Goal: Use online tool/utility: Use online tool/utility

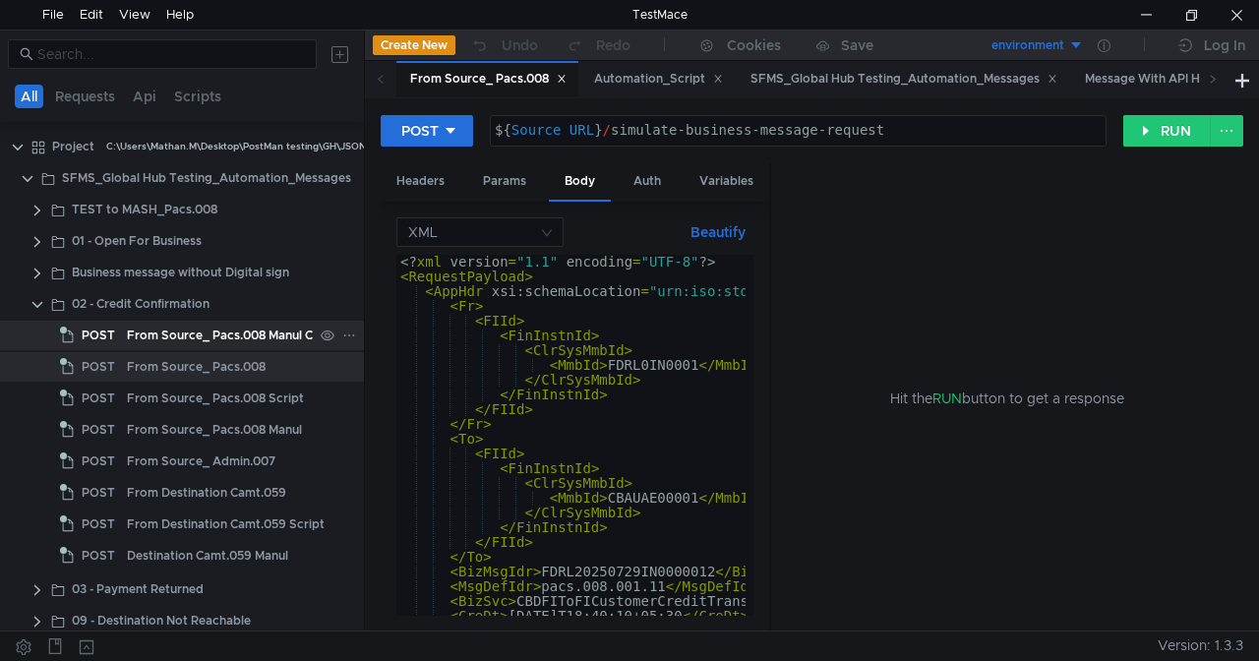
click at [241, 334] on div "From Source_ Pacs.008 Manul Copy" at bounding box center [231, 336] width 209 height 30
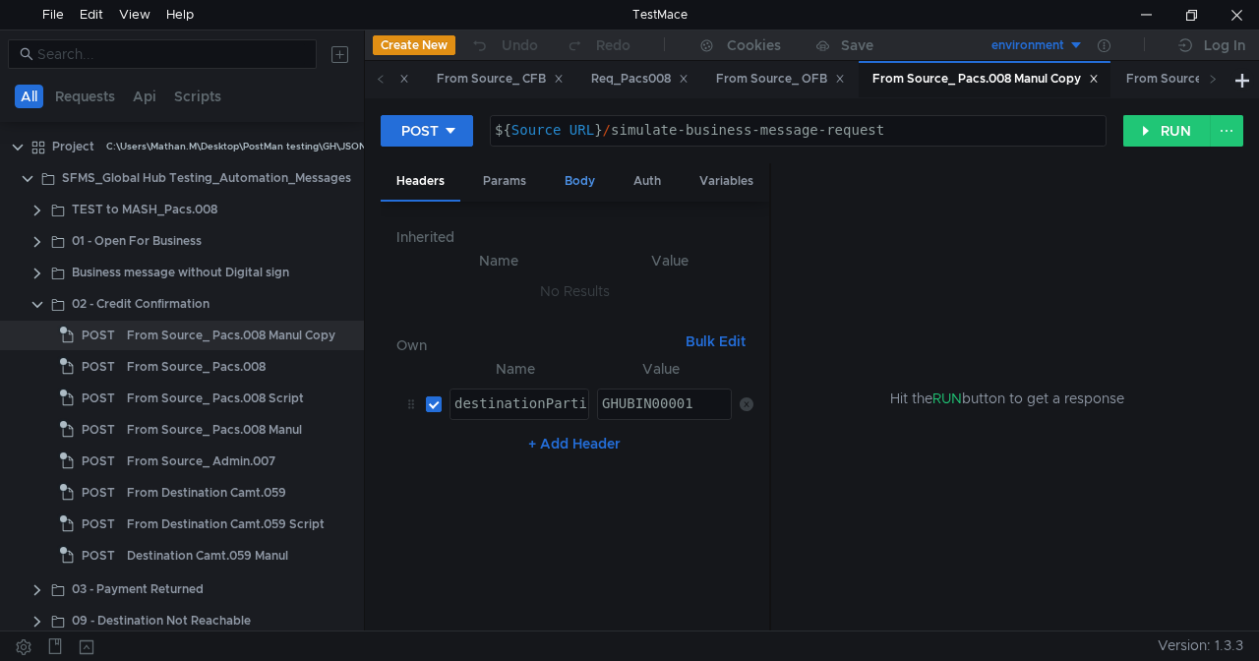
click at [578, 182] on div "Body" at bounding box center [580, 181] width 62 height 36
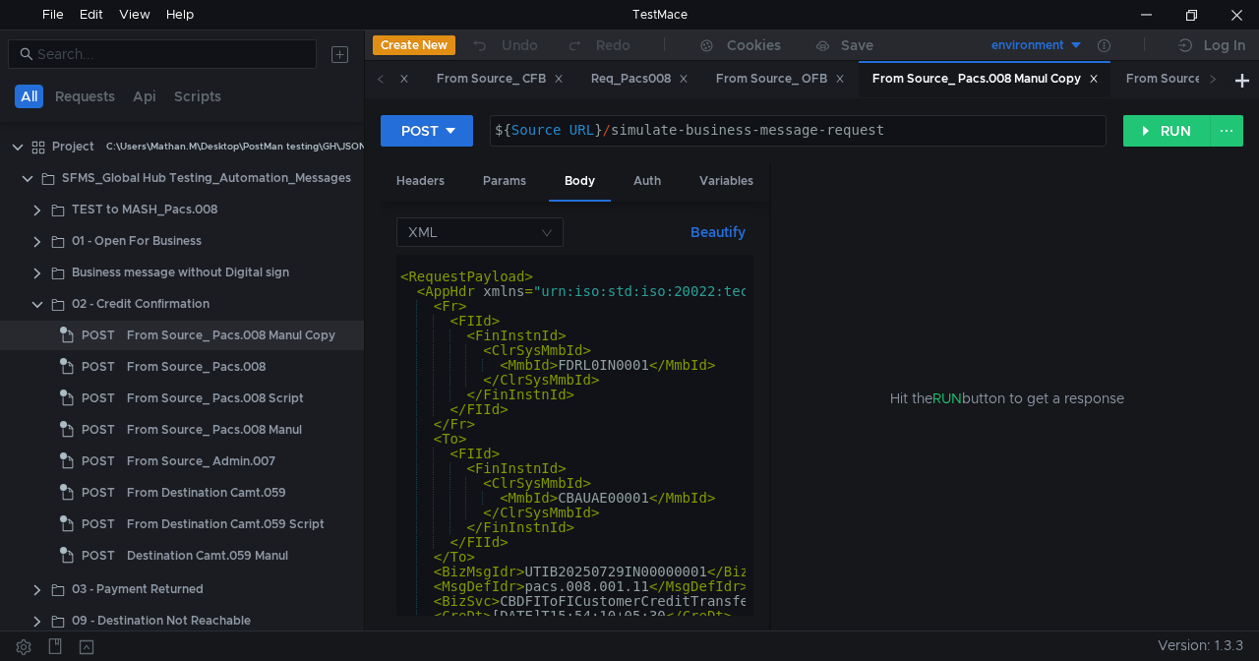
drag, startPoint x: 769, startPoint y: 224, endPoint x: 926, endPoint y: 241, distance: 157.3
click at [926, 241] on as-split "Headers Params Body Auth Variables Other XML Beautify < RequestPayload > < AppH…" at bounding box center [812, 397] width 863 height 469
drag, startPoint x: 769, startPoint y: 230, endPoint x: 892, endPoint y: 234, distance: 123.0
click at [892, 234] on as-split "Headers Params Body Auth Variables Other XML Beautify < RequestPayload > < AppH…" at bounding box center [812, 397] width 863 height 469
click at [736, 181] on div "Variables" at bounding box center [727, 181] width 86 height 36
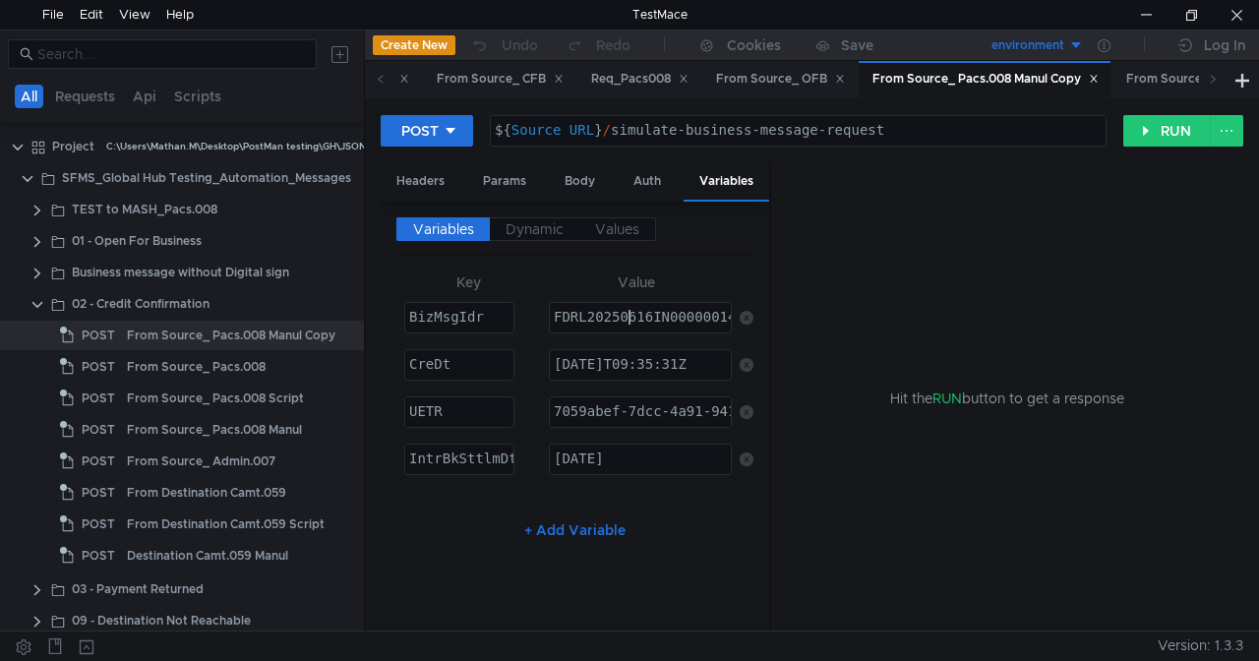
click at [630, 312] on div "FDRL20250616IN00000014" at bounding box center [645, 332] width 190 height 44
paste textarea "1010IN20004883"
type textarea "FDRL20251010IN20004883"
click at [612, 362] on div "2025-06-24T09:35:31Z" at bounding box center [640, 379] width 181 height 44
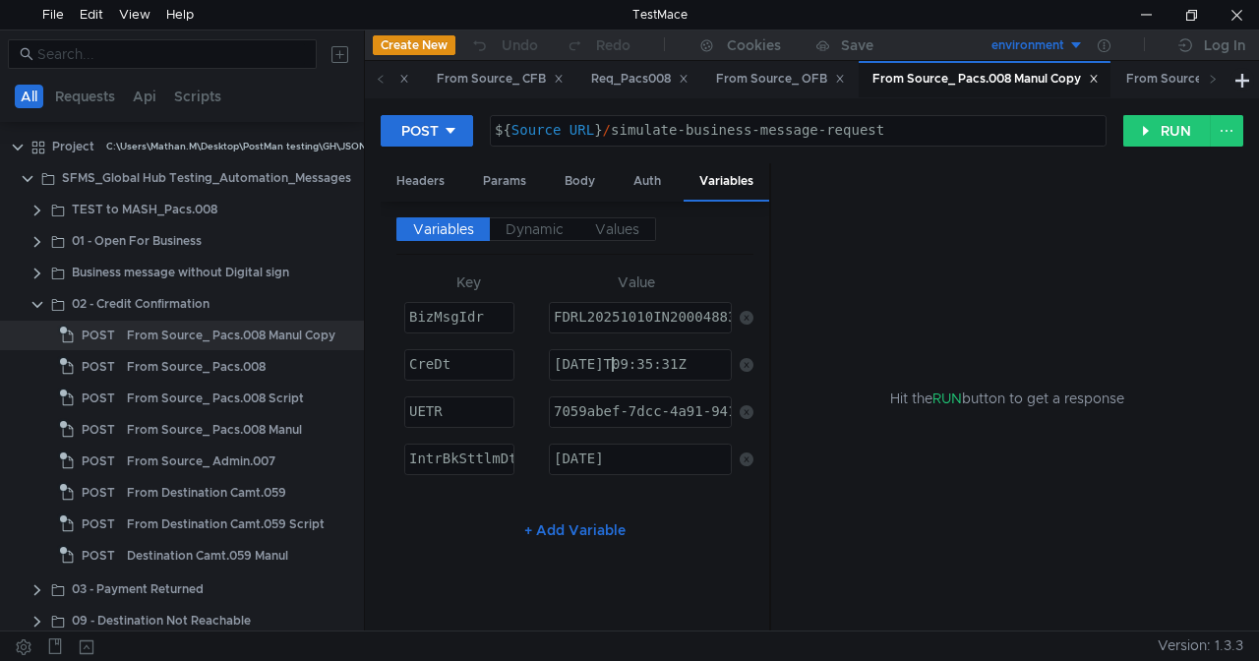
type textarea "2025--24T09:35:31Z"
click at [587, 182] on div "Body" at bounding box center [580, 181] width 62 height 36
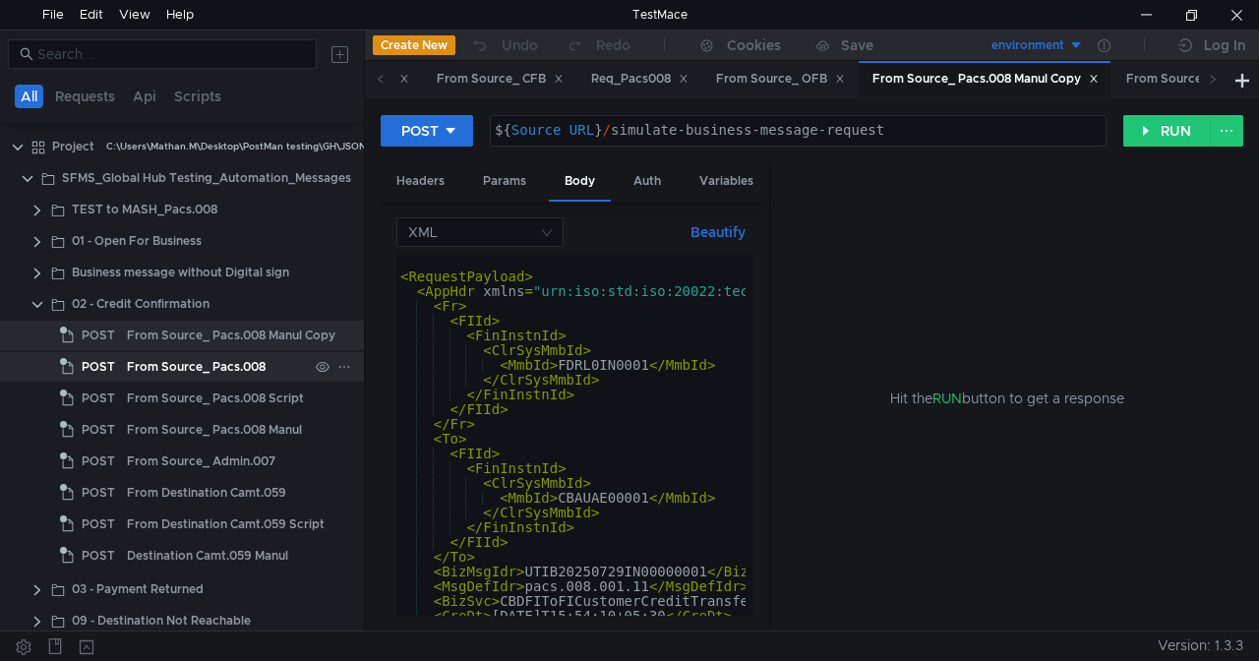
click at [238, 369] on div "From Source_ Pacs.008" at bounding box center [196, 367] width 139 height 30
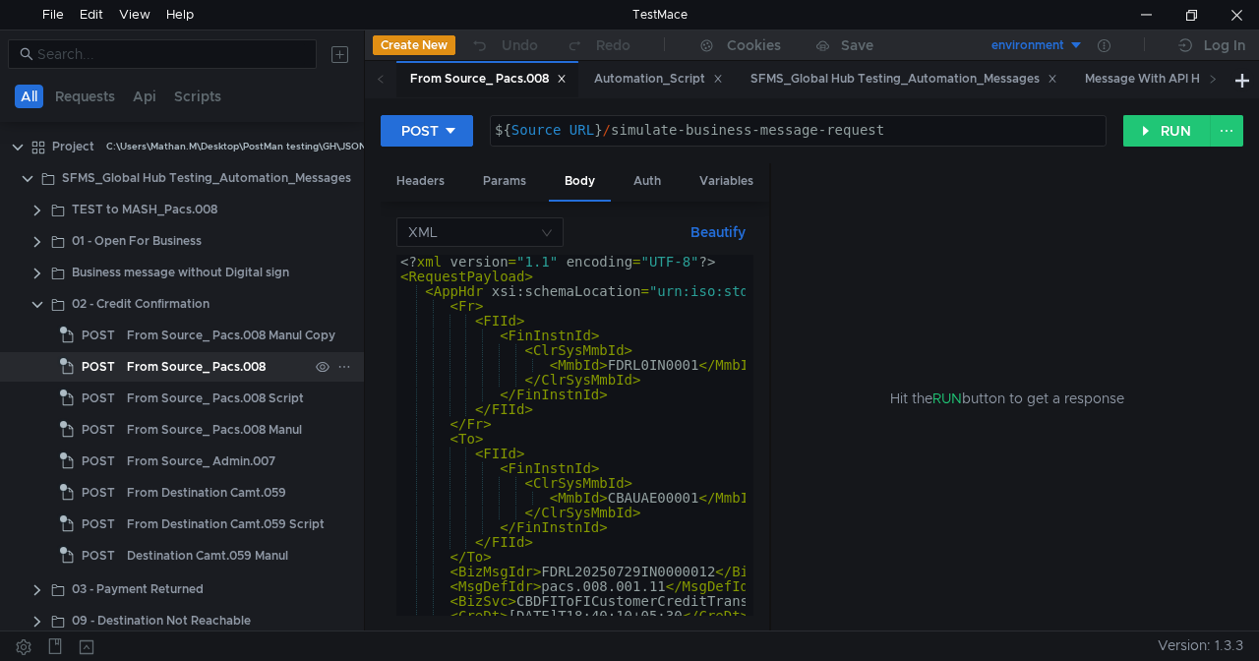
click at [238, 369] on div "From Source_ Pacs.008" at bounding box center [196, 367] width 139 height 30
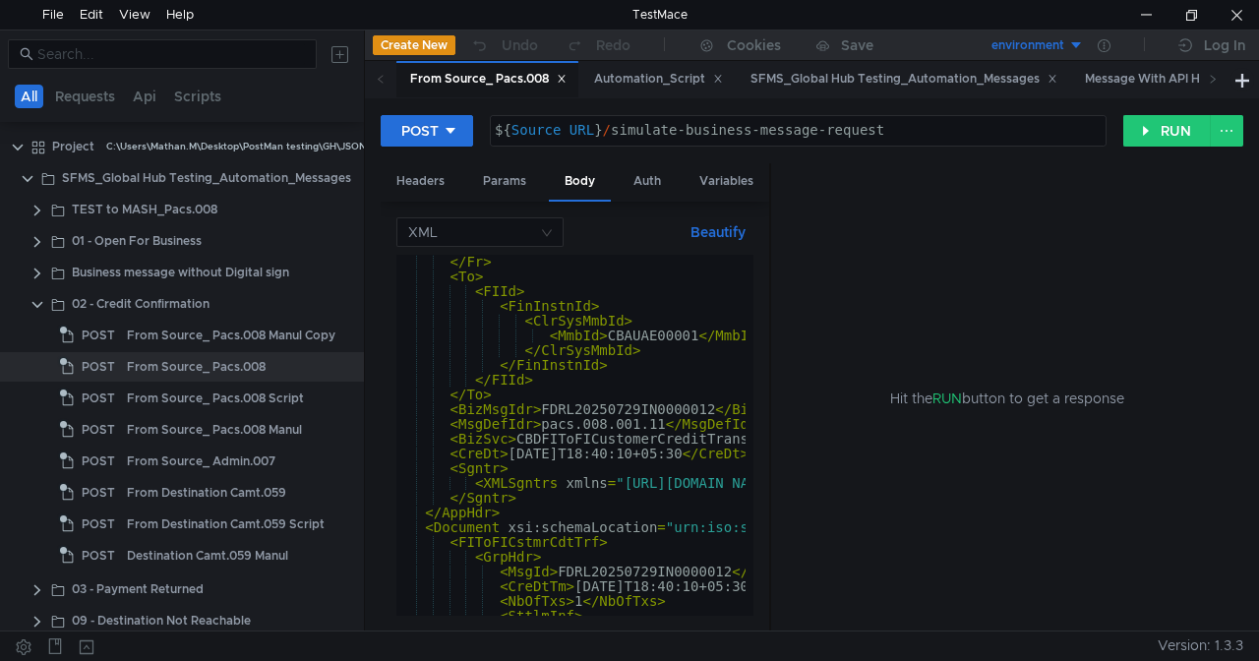
scroll to position [165, 0]
click at [710, 177] on div "Variables" at bounding box center [727, 181] width 86 height 36
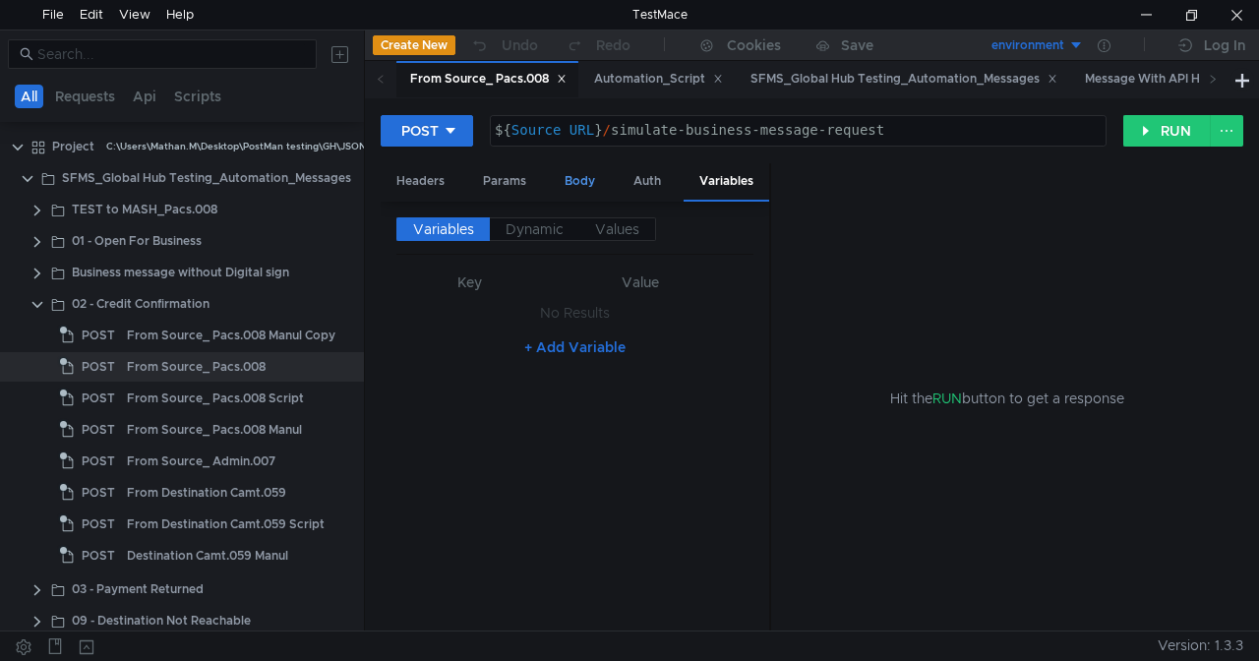
click at [565, 175] on div "Body" at bounding box center [580, 181] width 62 height 36
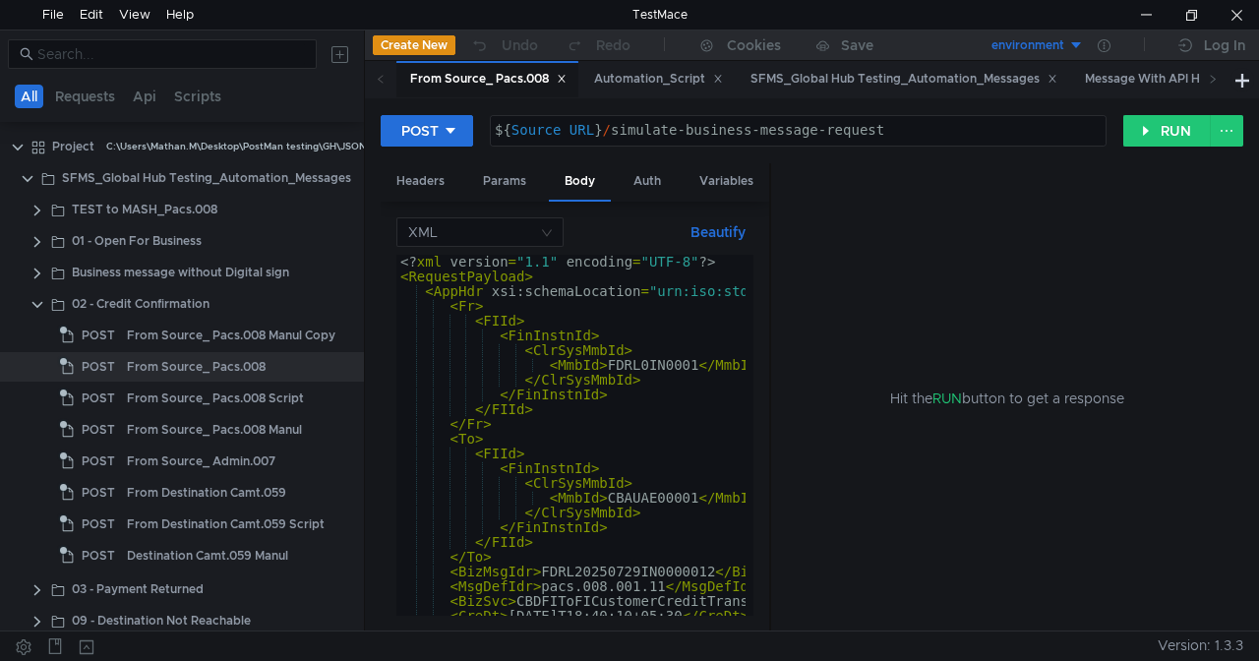
scroll to position [0, 0]
type textarea "<BizMsgIdr>FDRL20250729IN0000012</BizMsgIdr>"
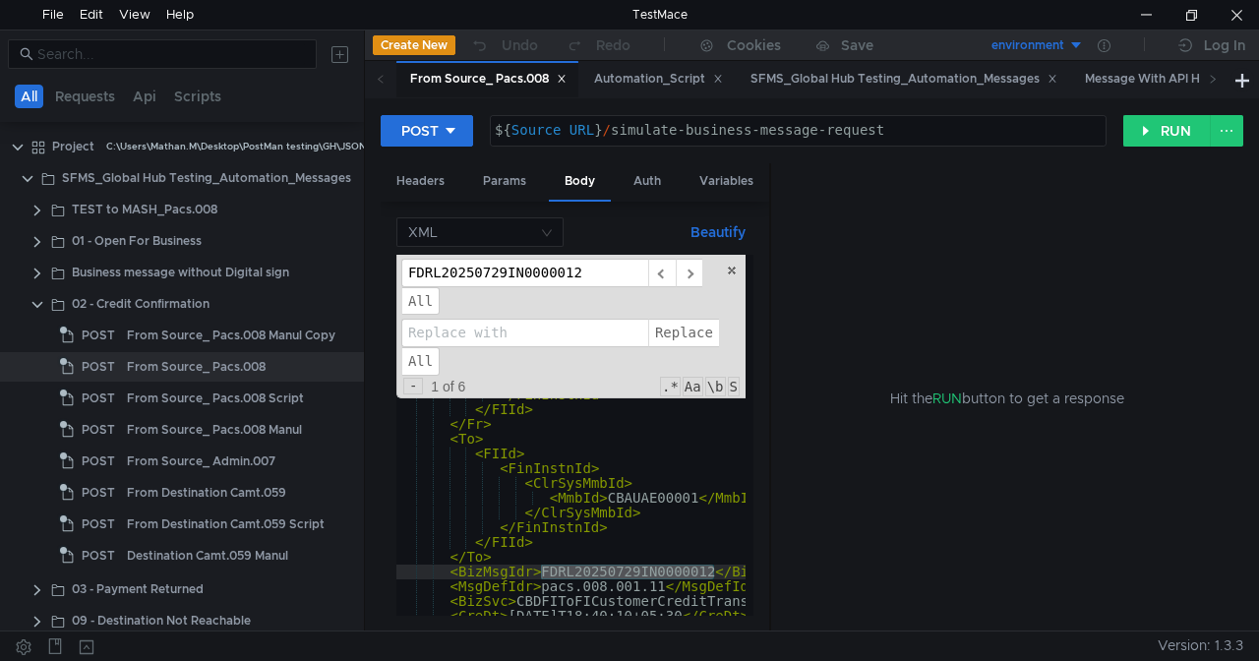
click at [574, 328] on input at bounding box center [524, 333] width 247 height 29
paste input "FDRL20251010IN20004883"
type input "FDRL20251010IN20004883"
click at [431, 356] on span "All" at bounding box center [420, 361] width 38 height 29
click at [676, 333] on span "Replace" at bounding box center [683, 333] width 71 height 29
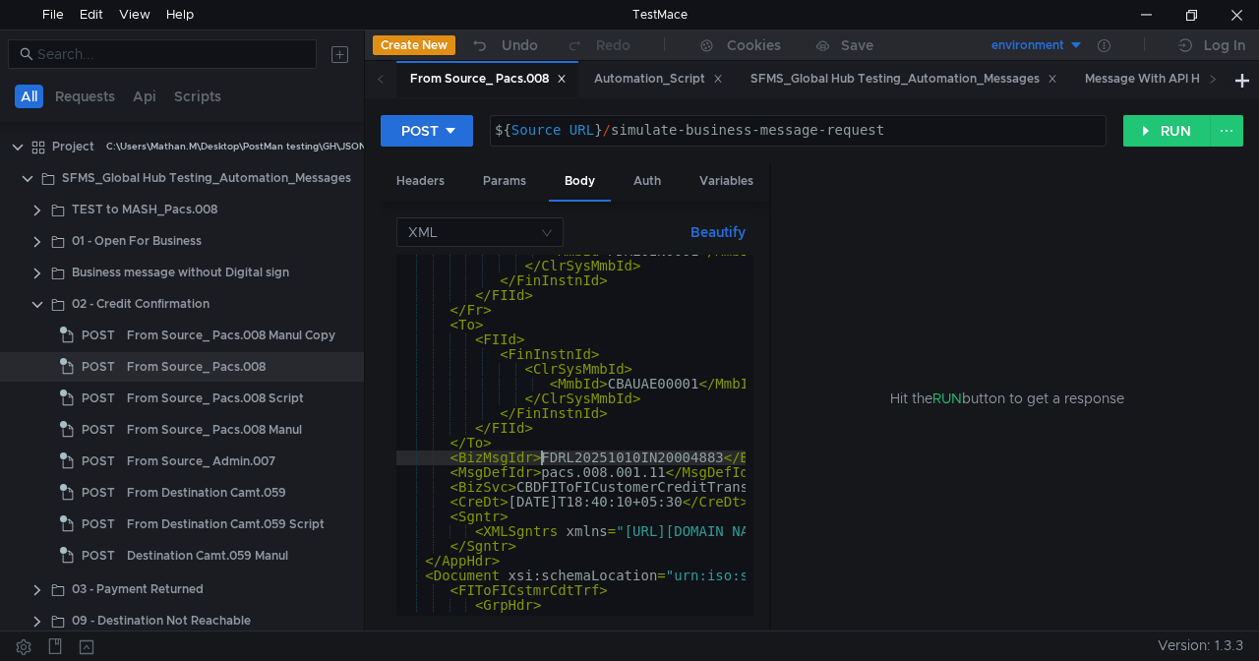
scroll to position [134, 0]
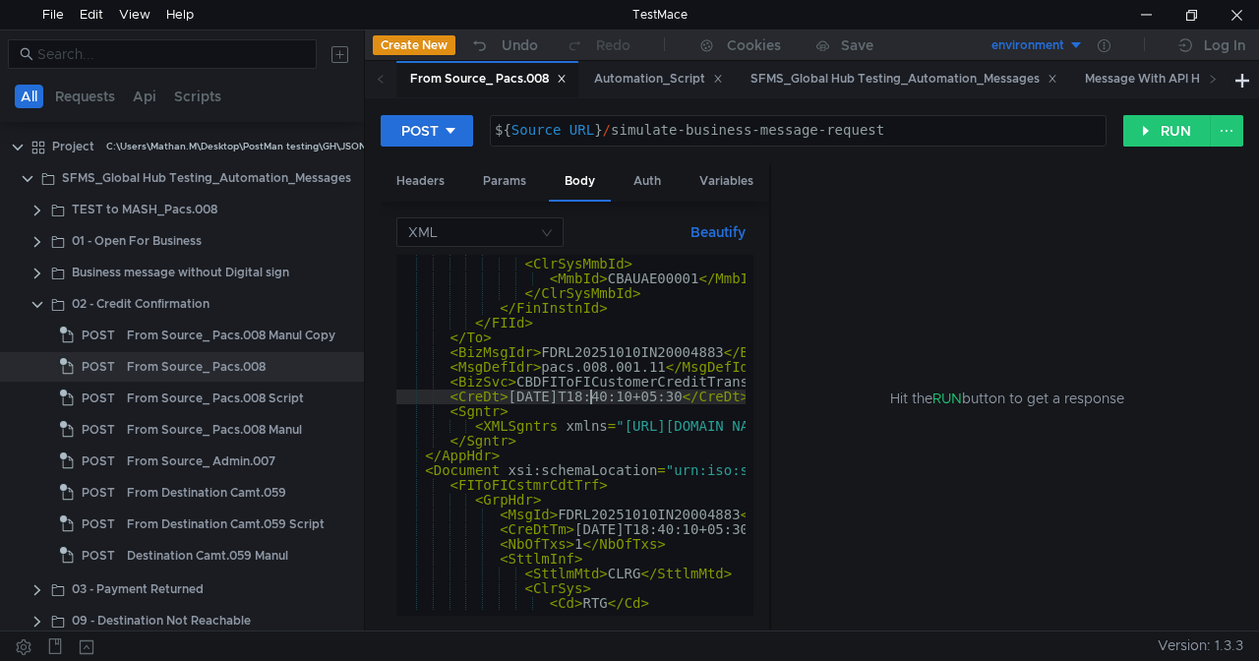
scroll to position [277, 0]
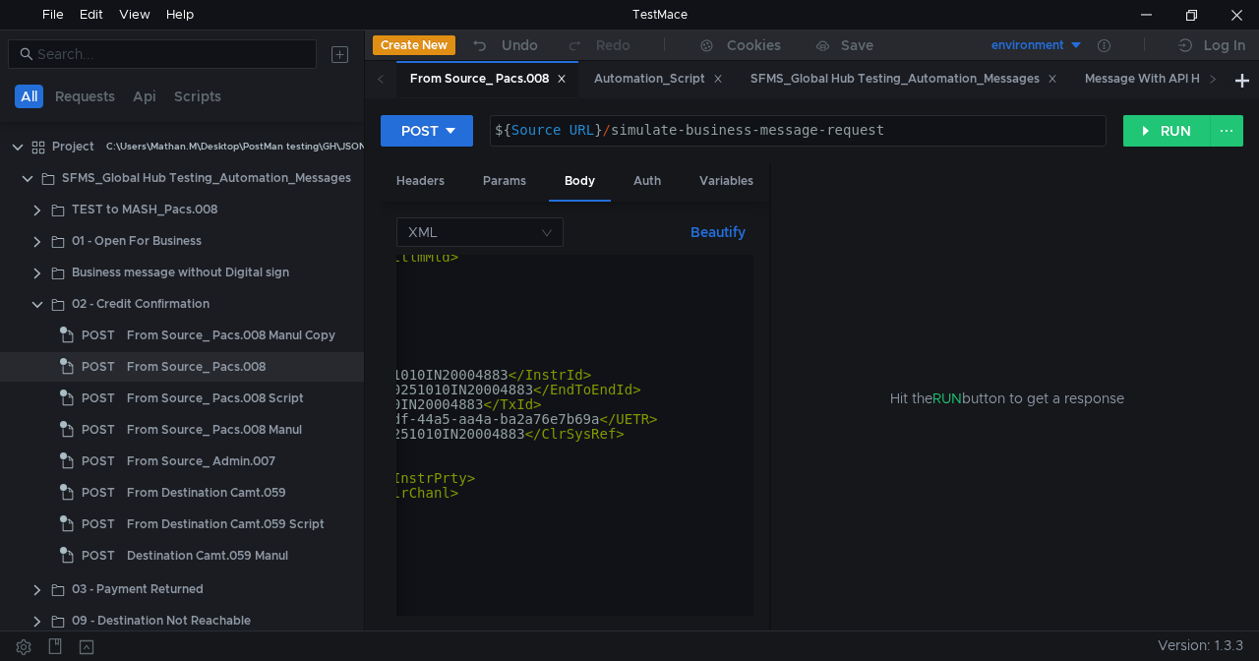
scroll to position [0, 273]
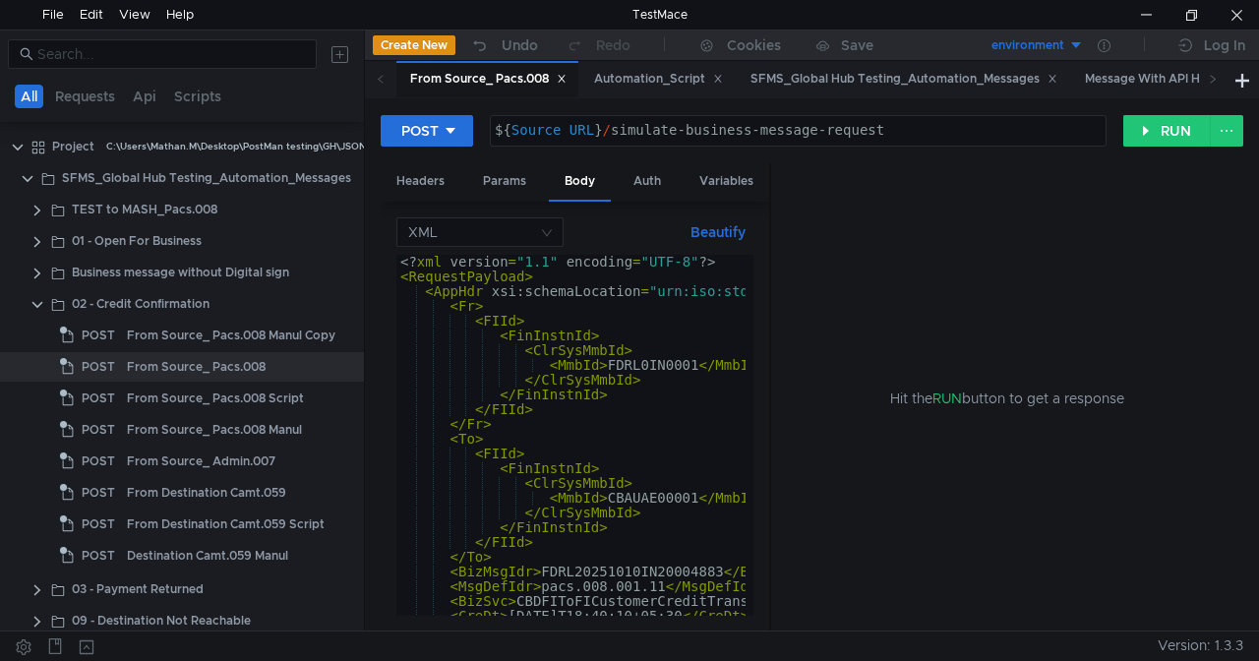
scroll to position [0, 0]
click at [1147, 138] on button "RUN" at bounding box center [1167, 130] width 88 height 31
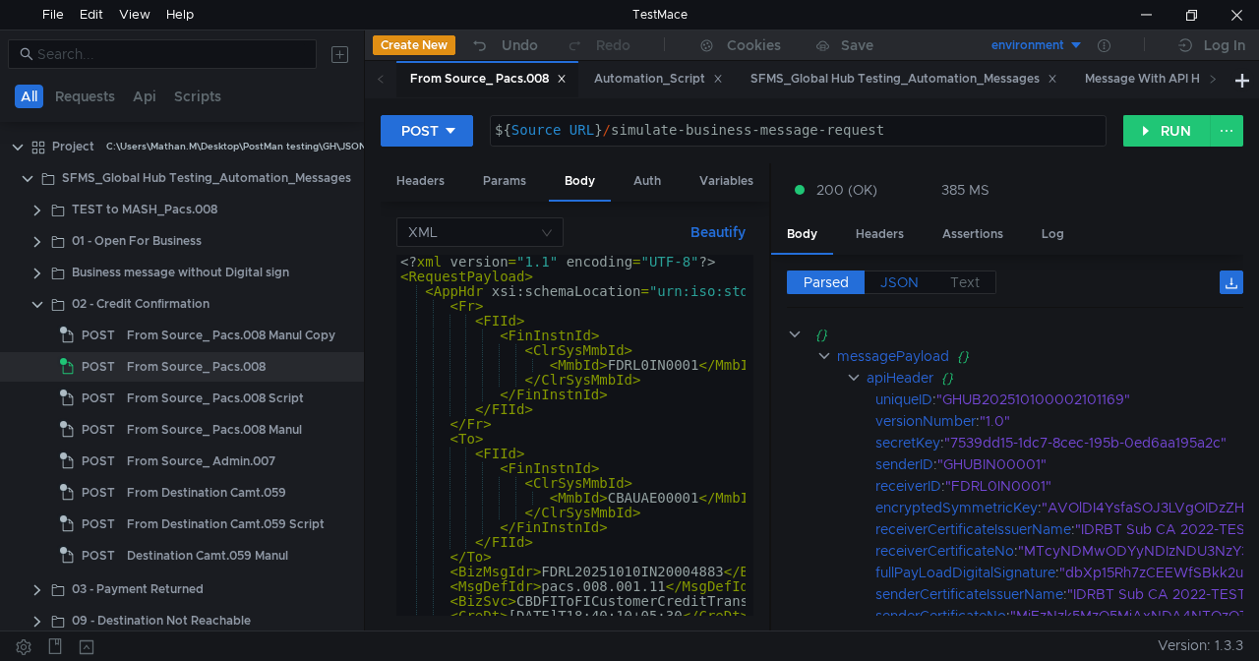
click at [915, 279] on span "JSON" at bounding box center [899, 282] width 38 height 18
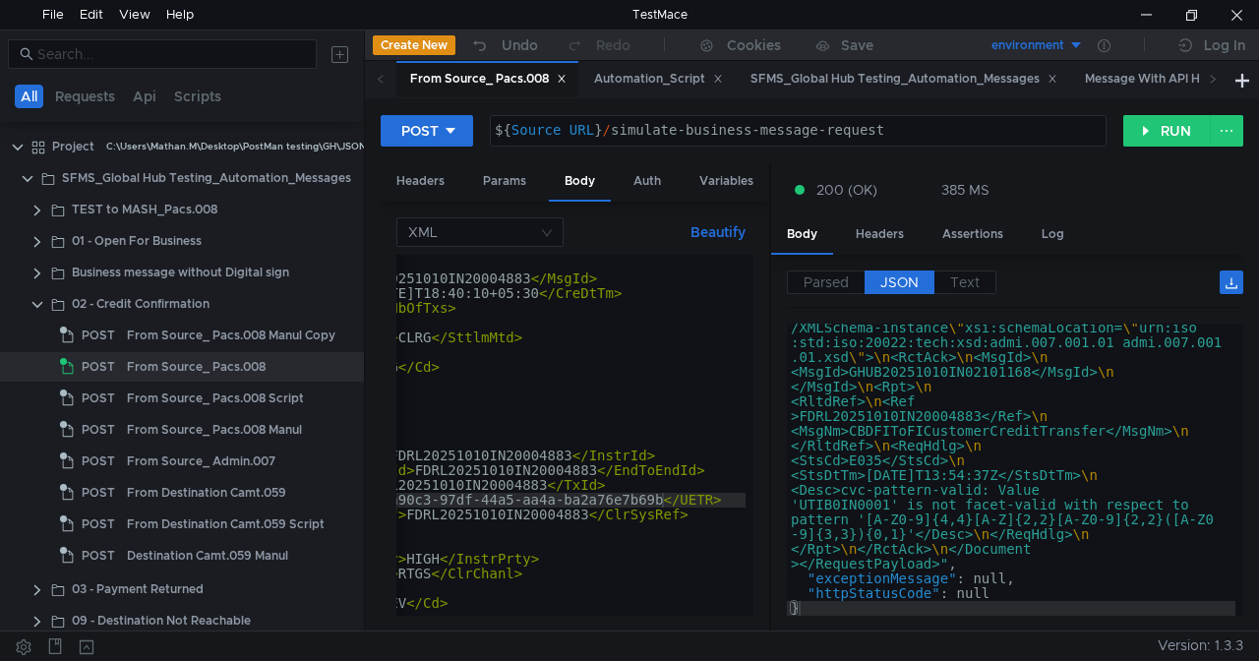
scroll to position [464, 0]
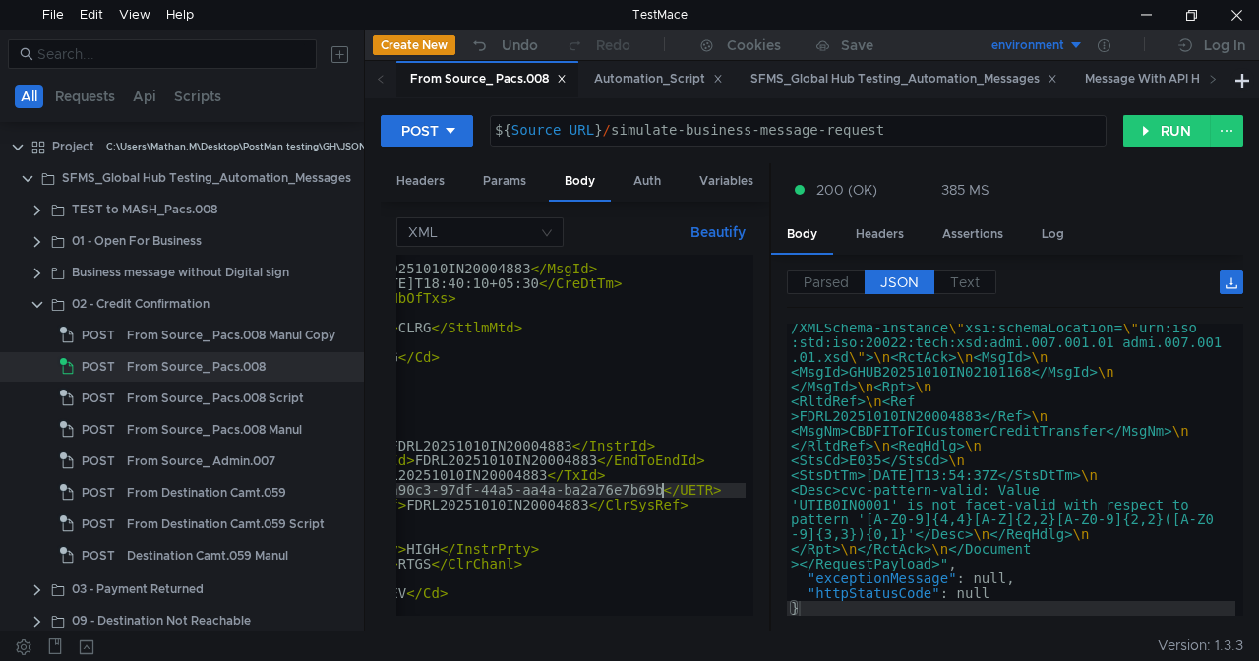
click at [1161, 130] on button "RUN" at bounding box center [1167, 130] width 88 height 31
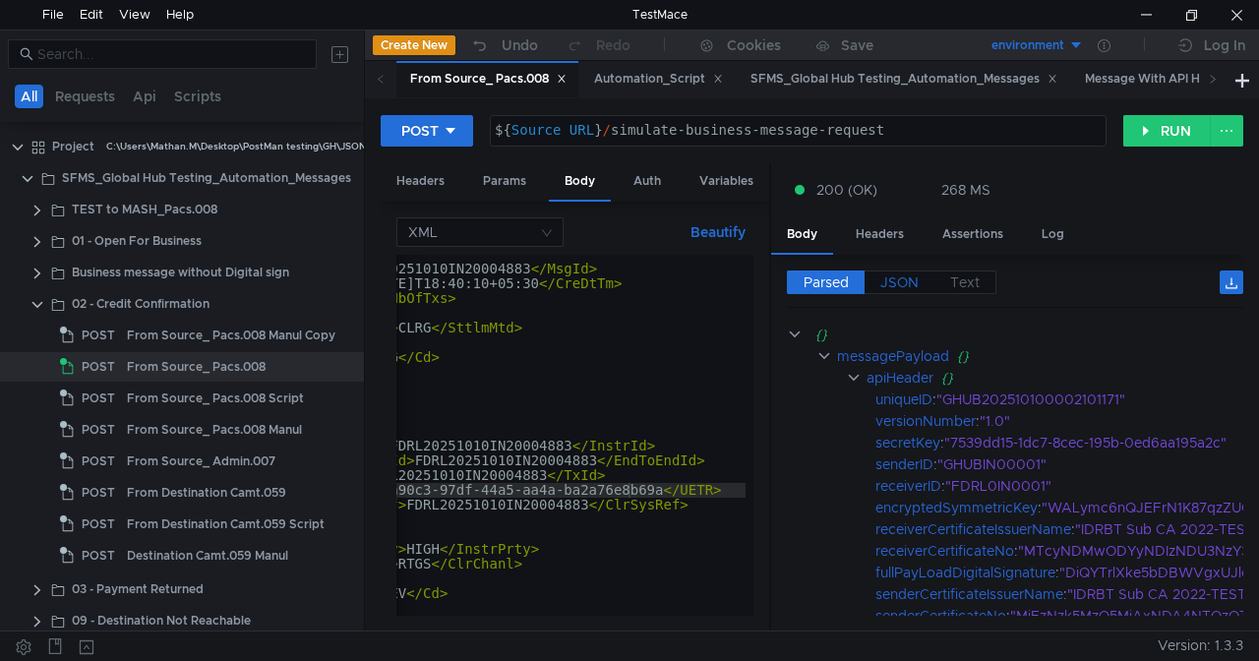
click at [901, 280] on span "JSON" at bounding box center [899, 282] width 38 height 18
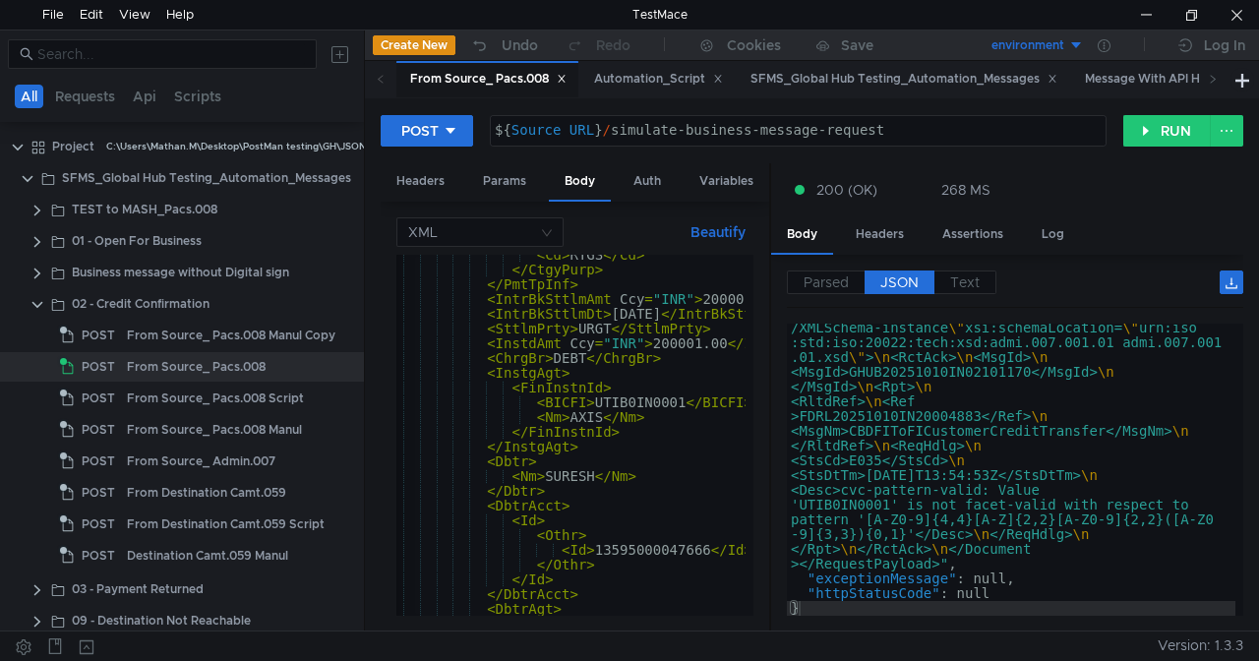
scroll to position [0, 25]
click at [1163, 144] on button "RUN" at bounding box center [1167, 130] width 88 height 31
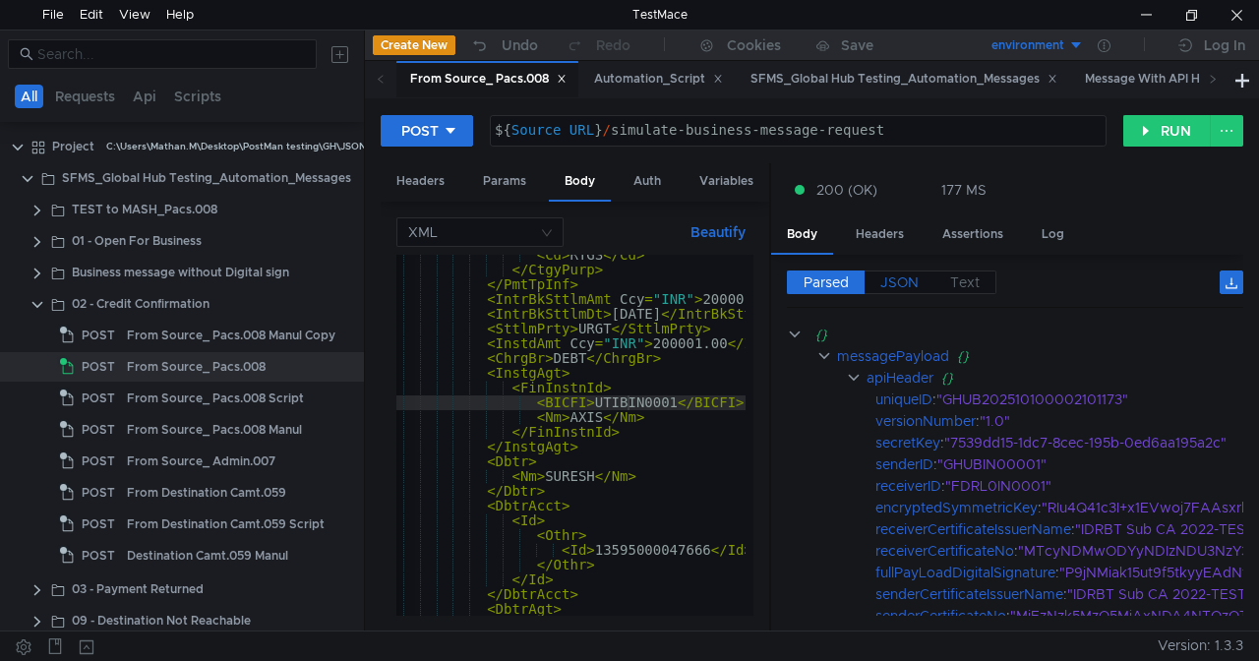
click at [890, 281] on span "JSON" at bounding box center [899, 282] width 38 height 18
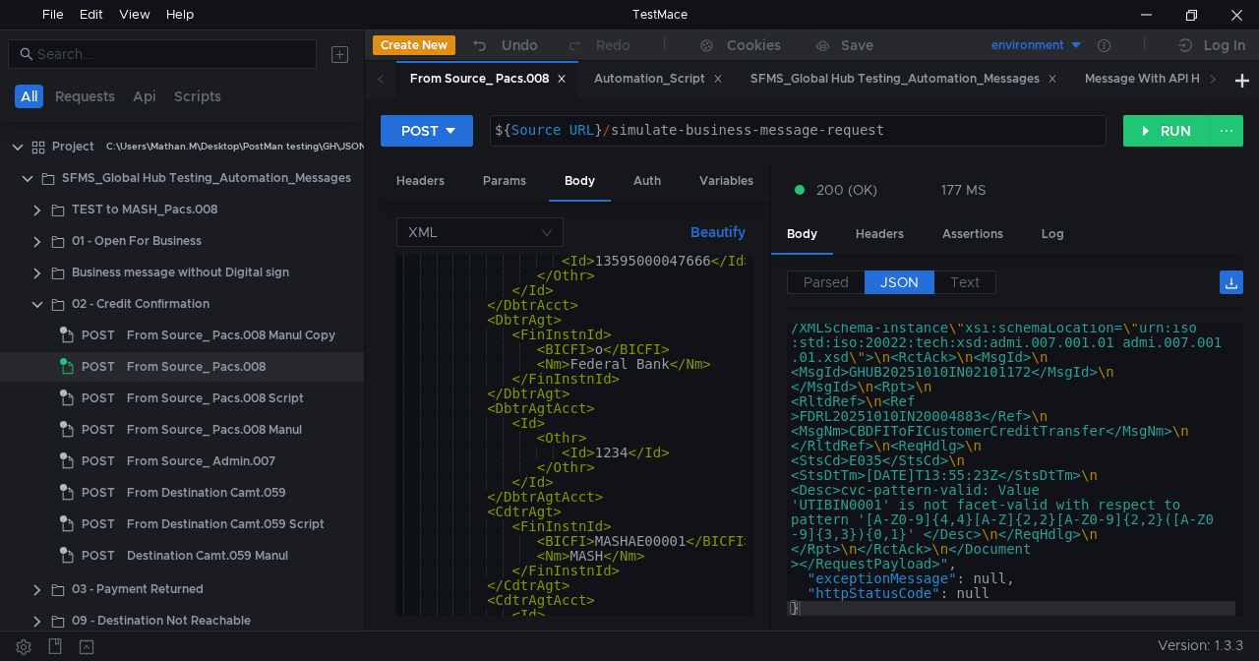
scroll to position [1221, 0]
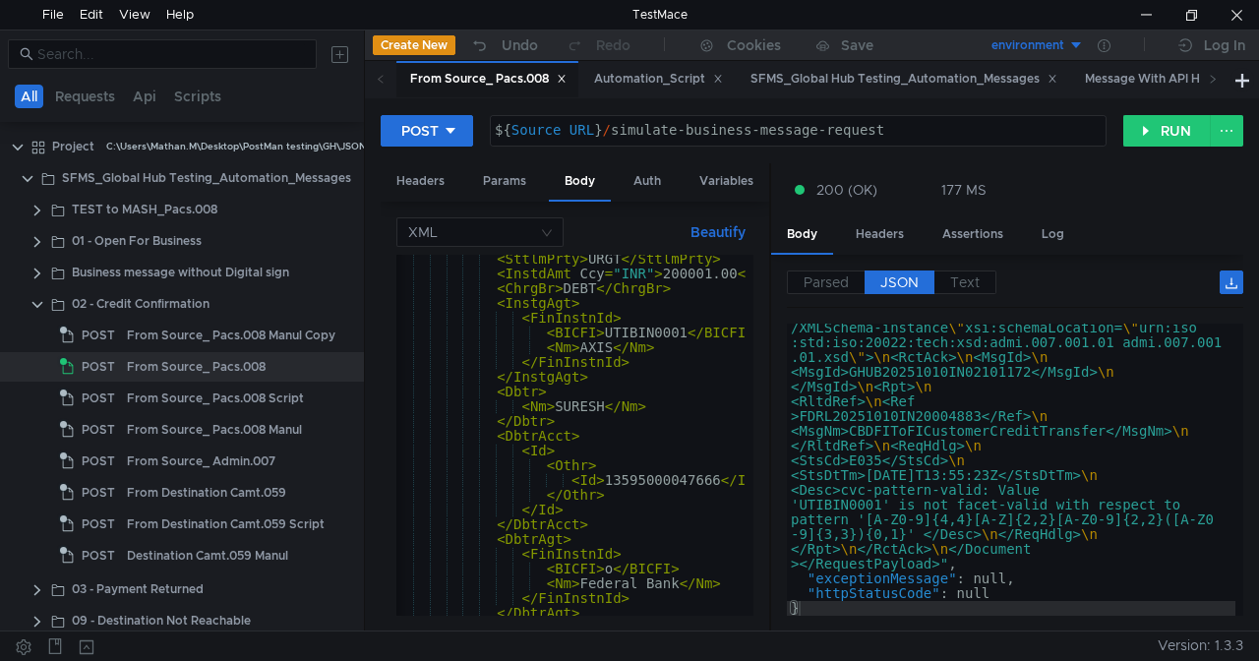
scroll to position [923, 0]
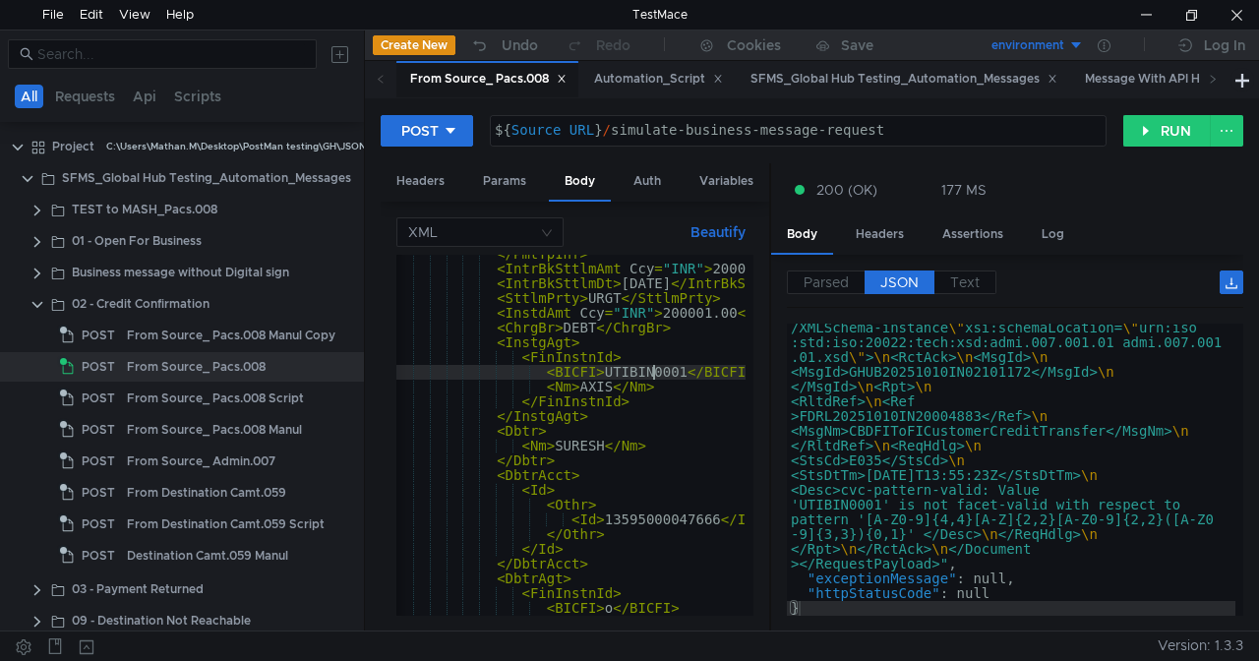
paste textarea "MASHAE0"
click at [1149, 138] on button "RUN" at bounding box center [1167, 130] width 88 height 31
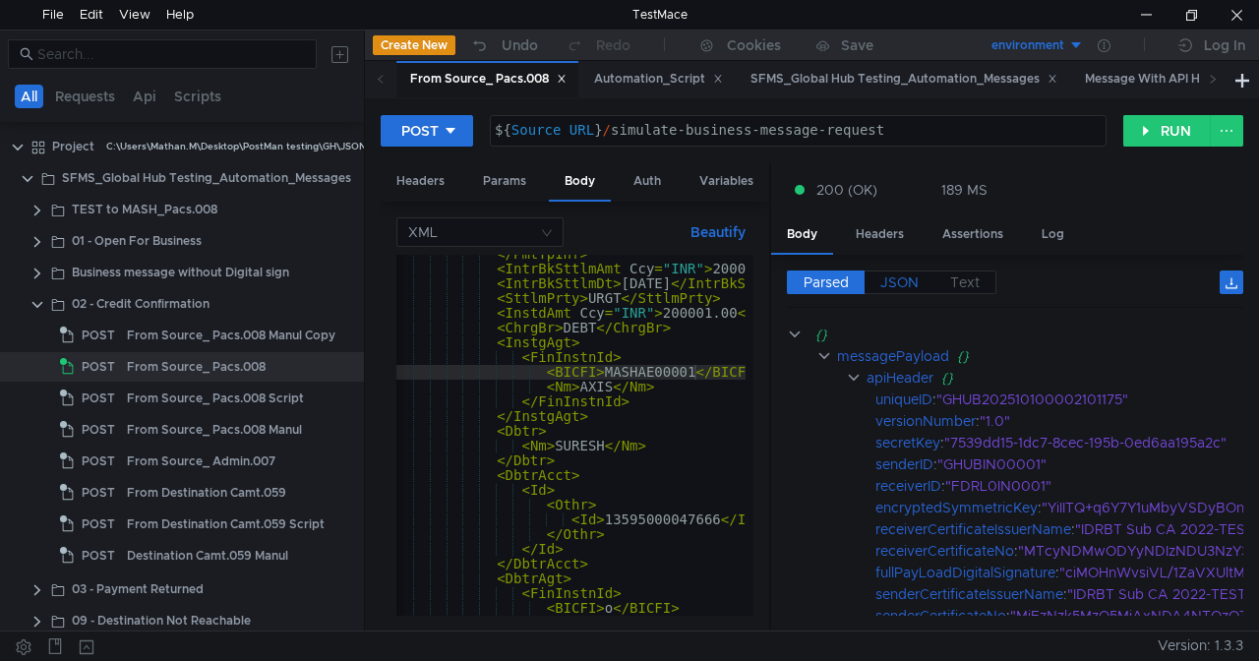
click at [892, 284] on span "JSON" at bounding box center [899, 282] width 38 height 18
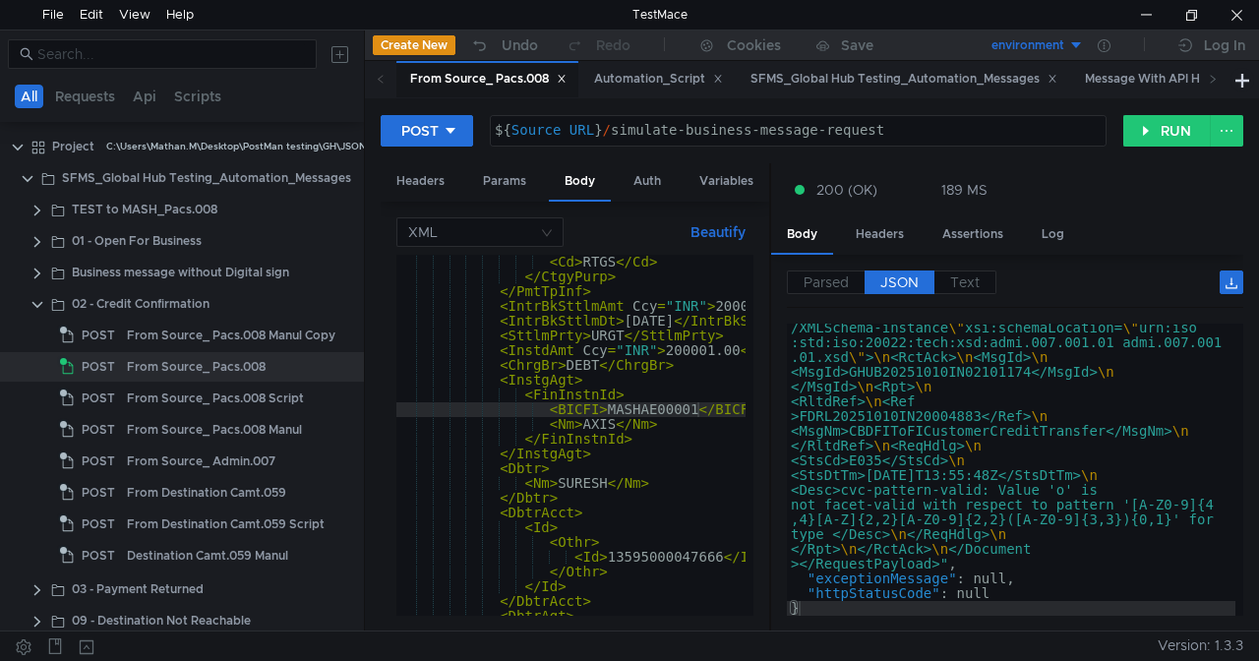
scroll to position [773, 0]
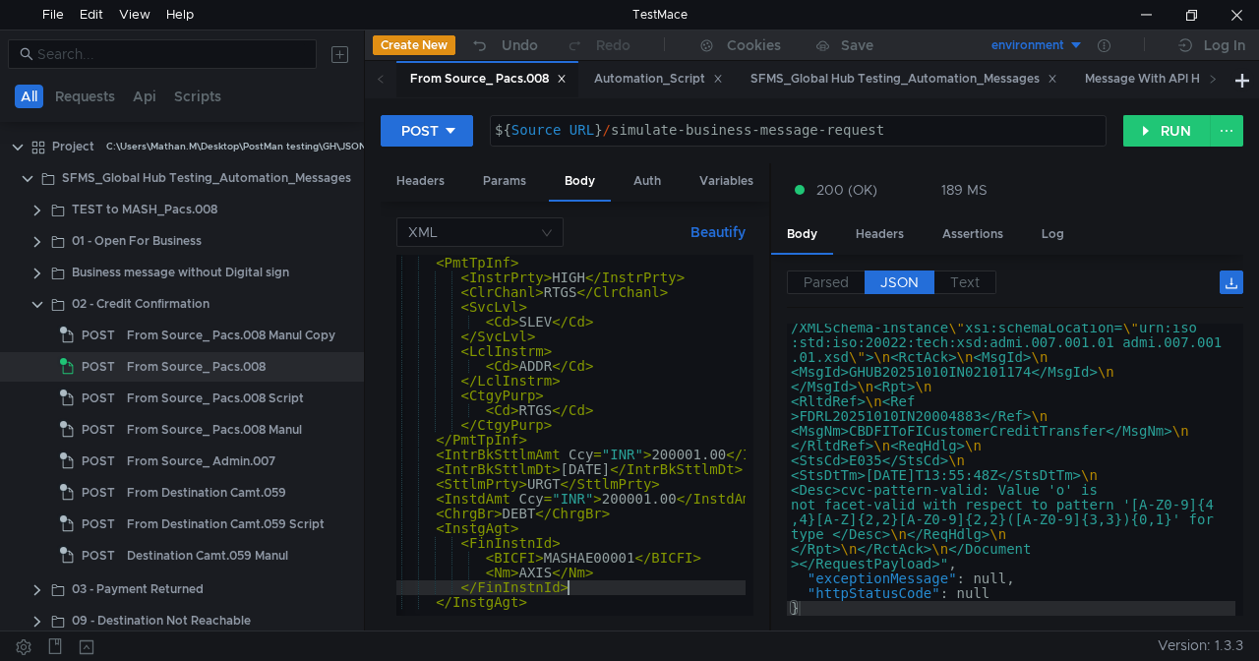
scroll to position [793, 0]
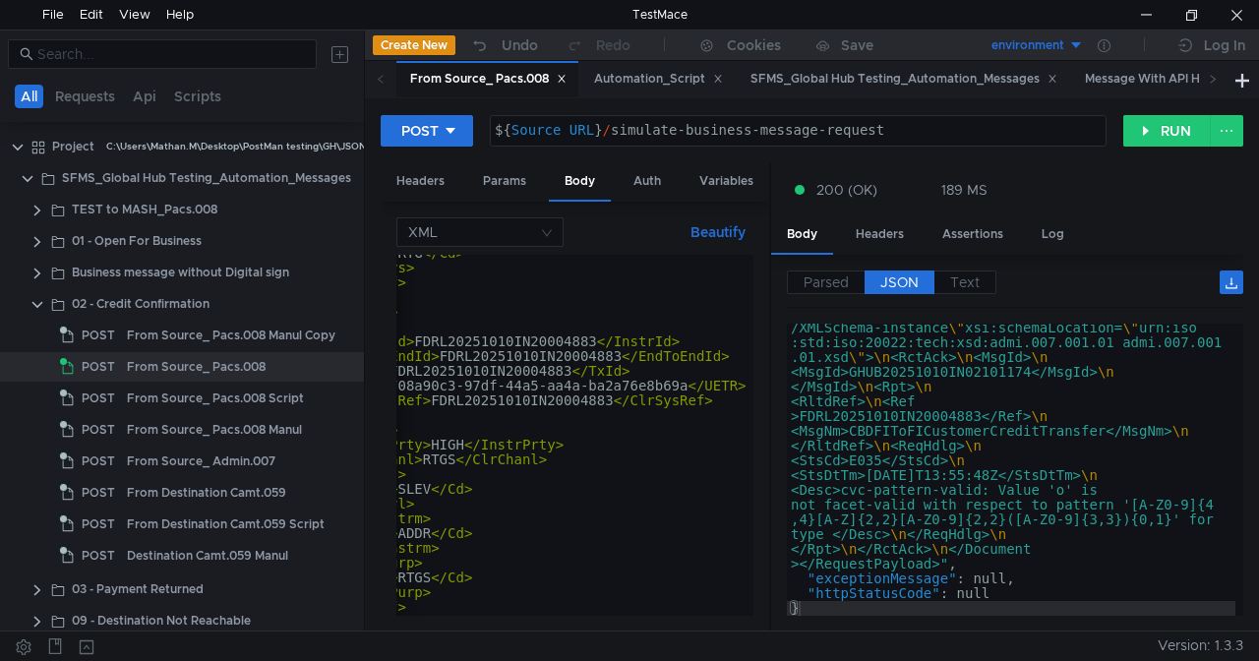
scroll to position [0, 203]
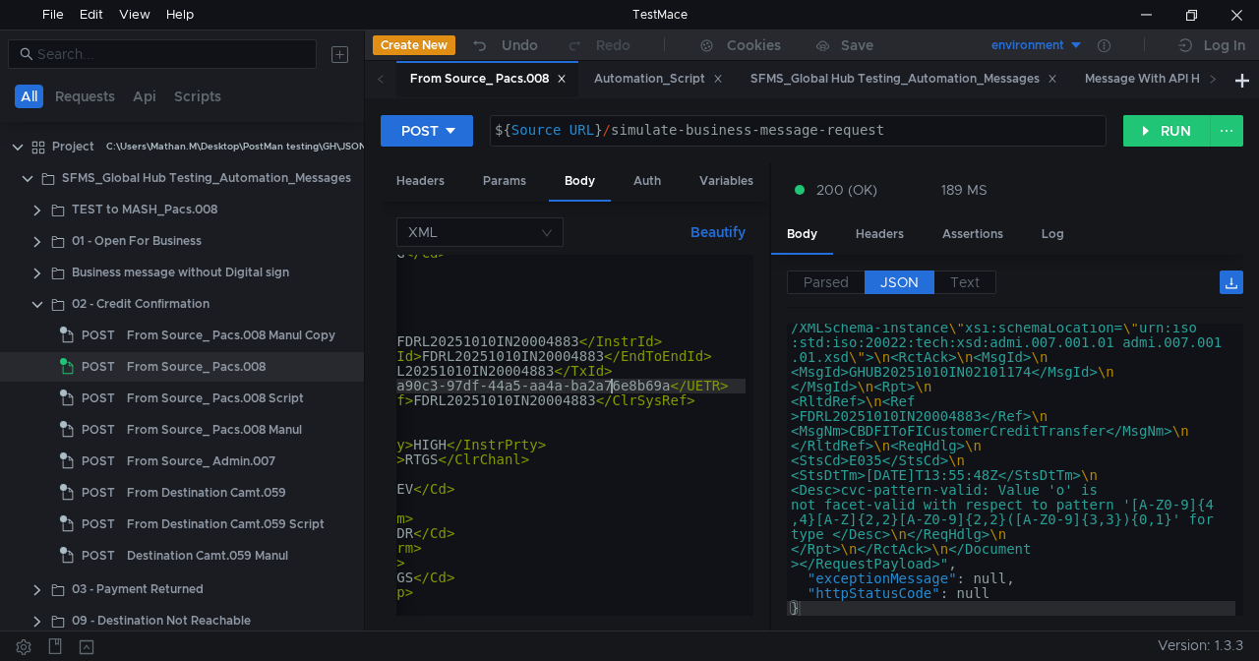
click at [627, 384] on div "< Cd > RTG </ Cd > </ ClrSys > </ SttlmInf > </ GrpHdr > < CdtTrfTxInf > < PmtI…" at bounding box center [570, 435] width 349 height 361
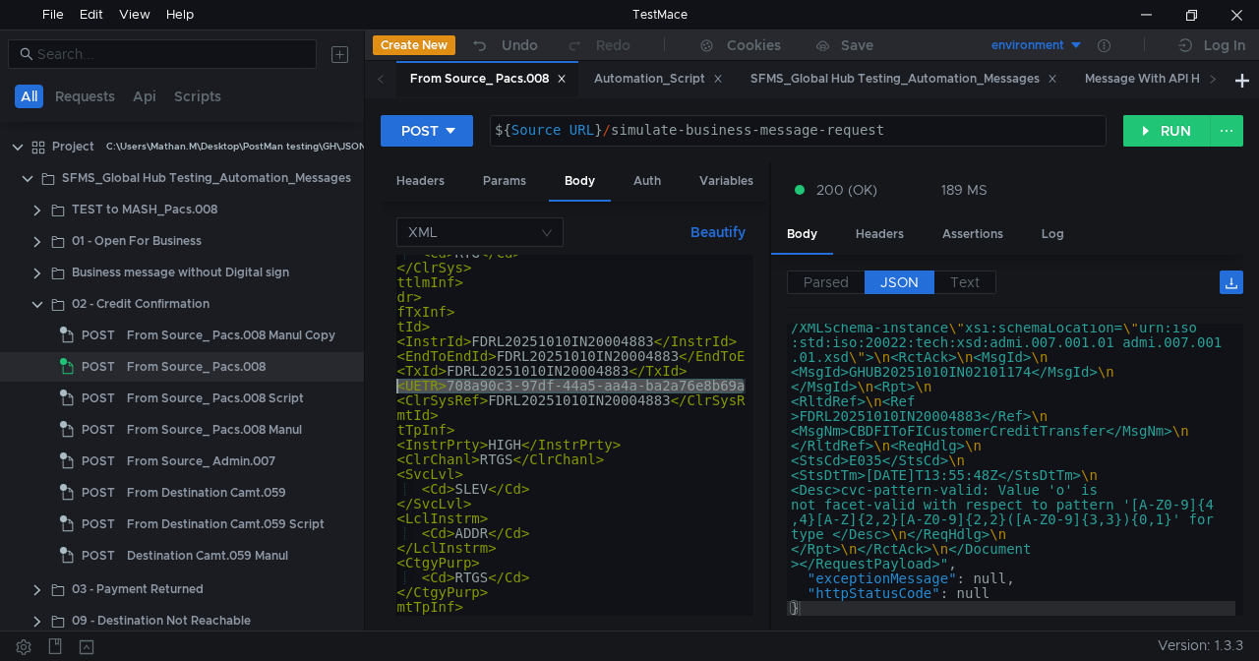
scroll to position [0, 36]
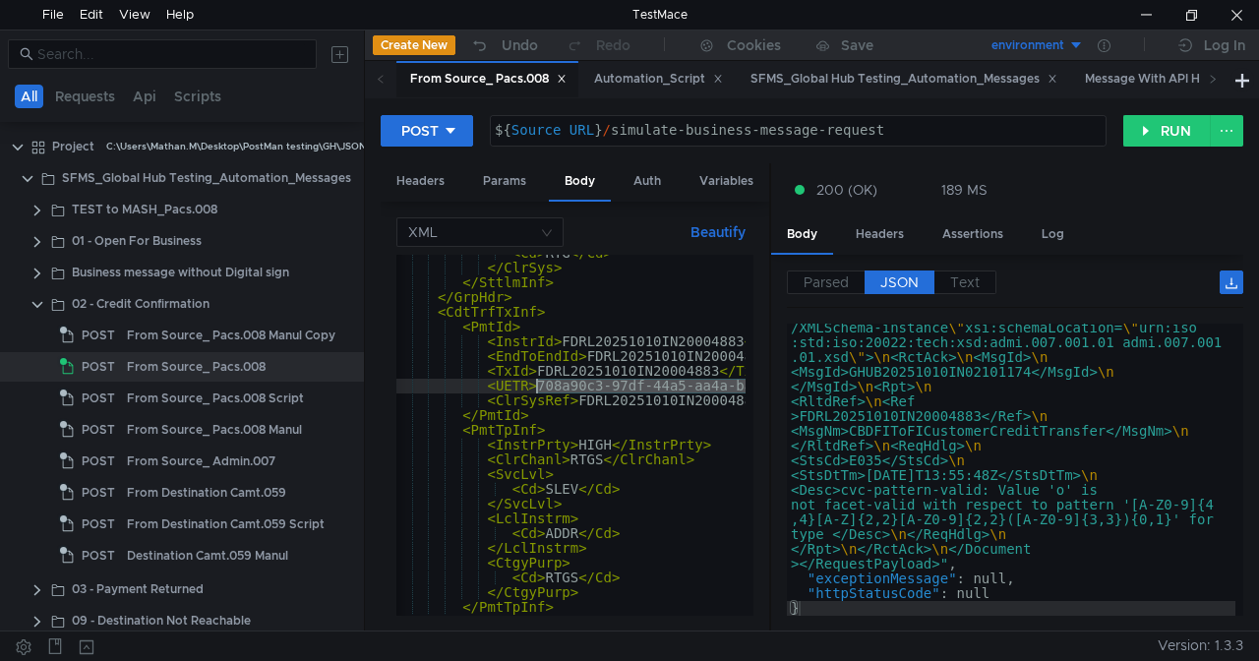
drag, startPoint x: 669, startPoint y: 383, endPoint x: 539, endPoint y: 380, distance: 129.9
paste textarea "a247bfc4-71e6-4d77-977f-f8b0457d4368"
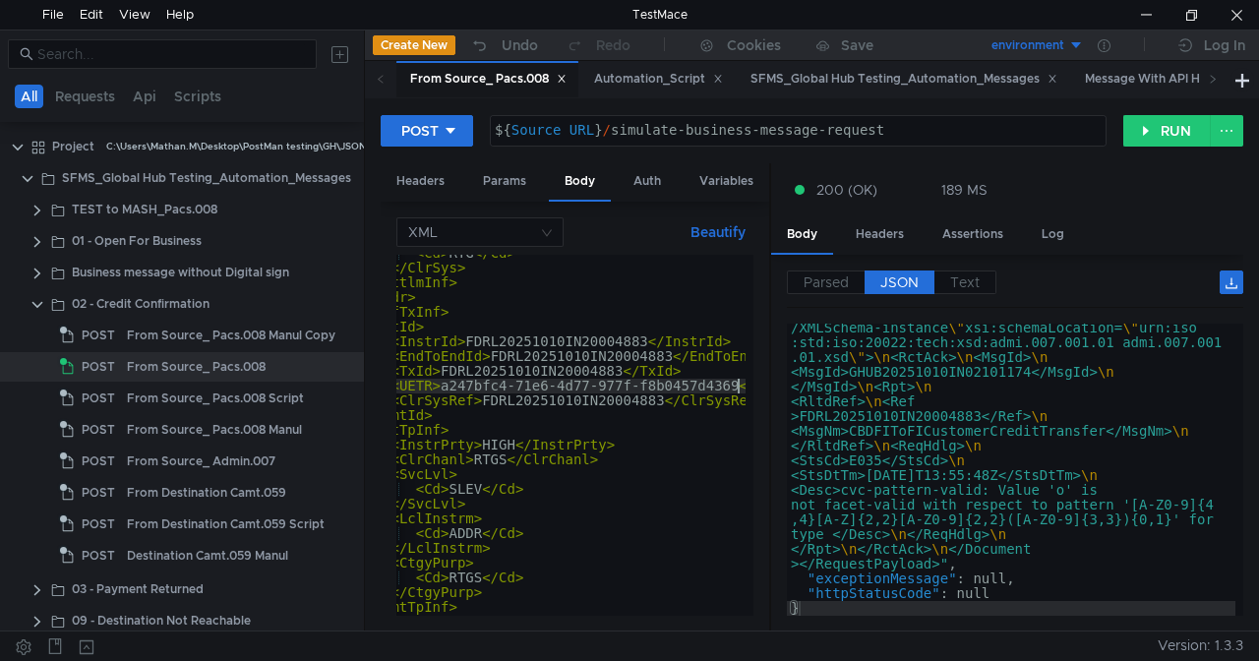
scroll to position [0, 32]
click at [1139, 131] on button "RUN" at bounding box center [1167, 130] width 88 height 31
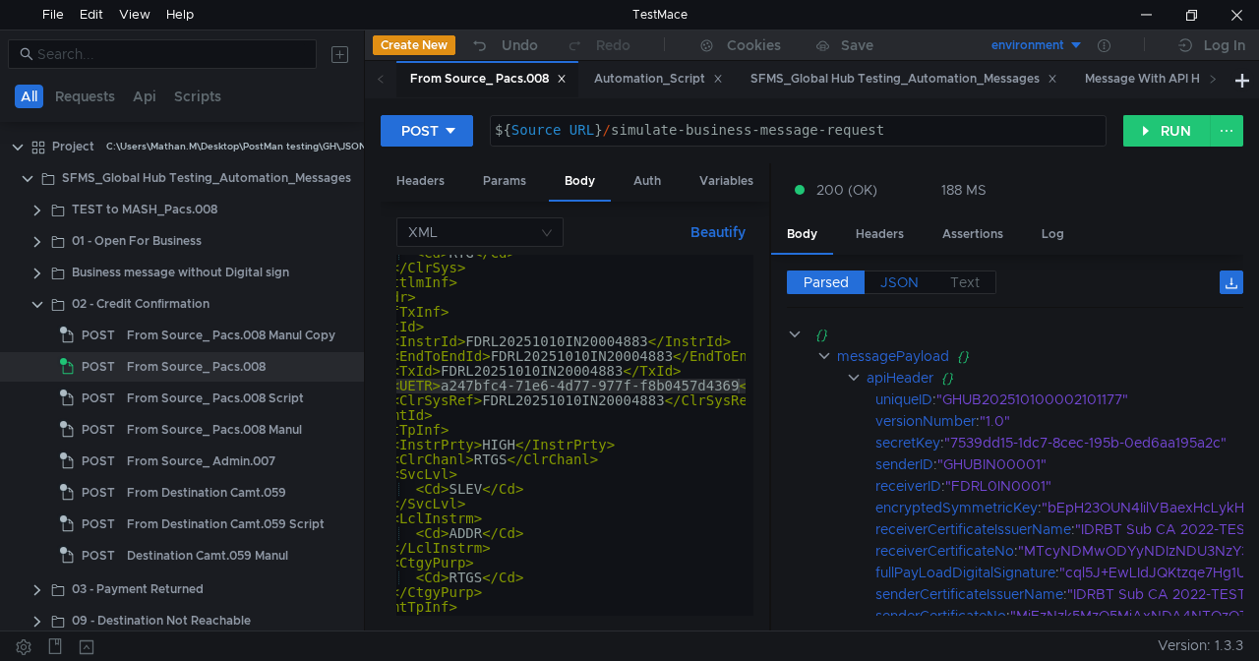
click at [893, 281] on span "JSON" at bounding box center [899, 282] width 38 height 18
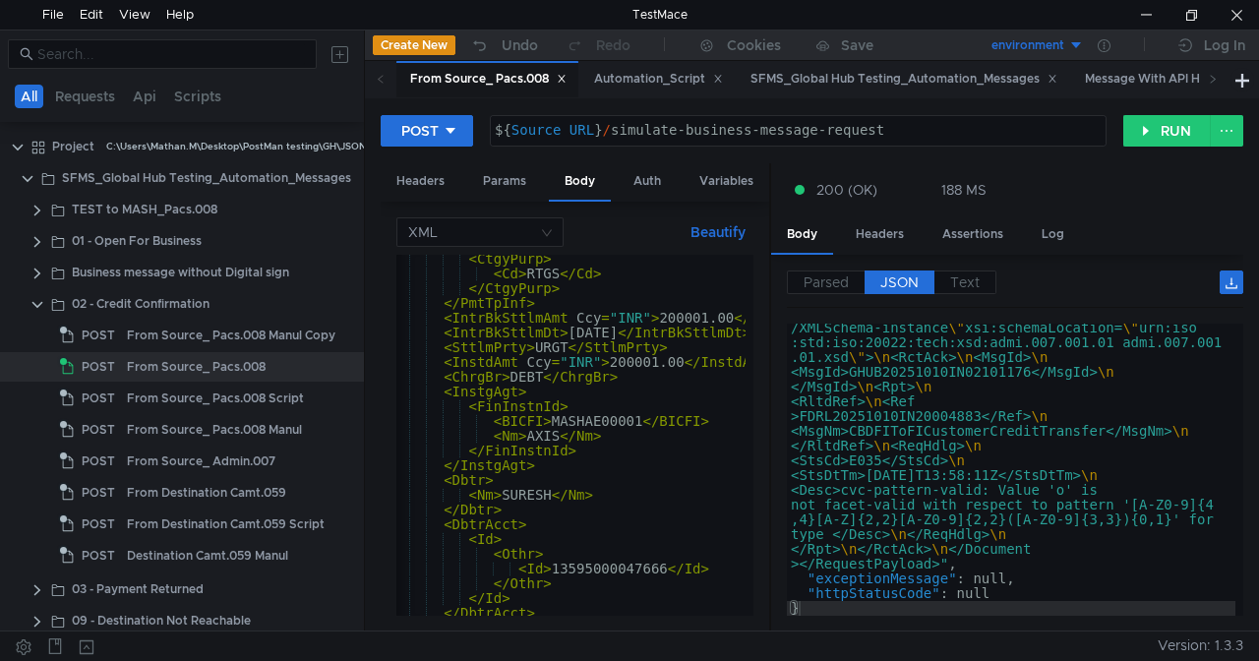
scroll to position [873, 0]
paste textarea "NBADAEAA"
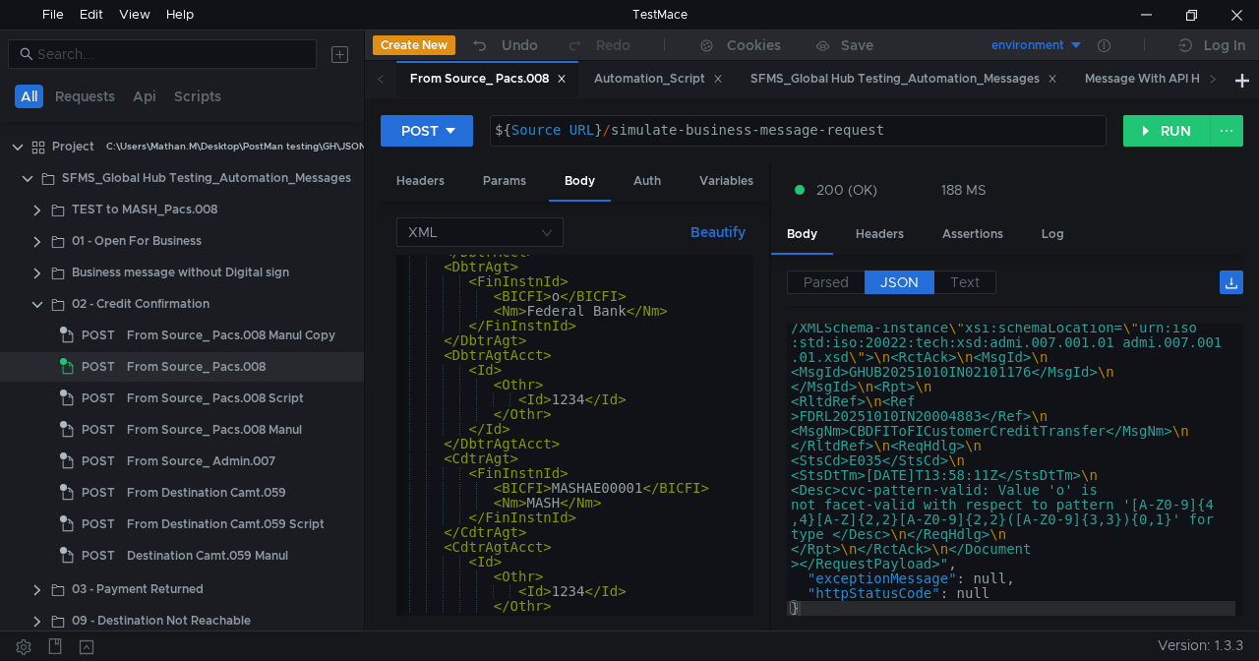
scroll to position [1261, 0]
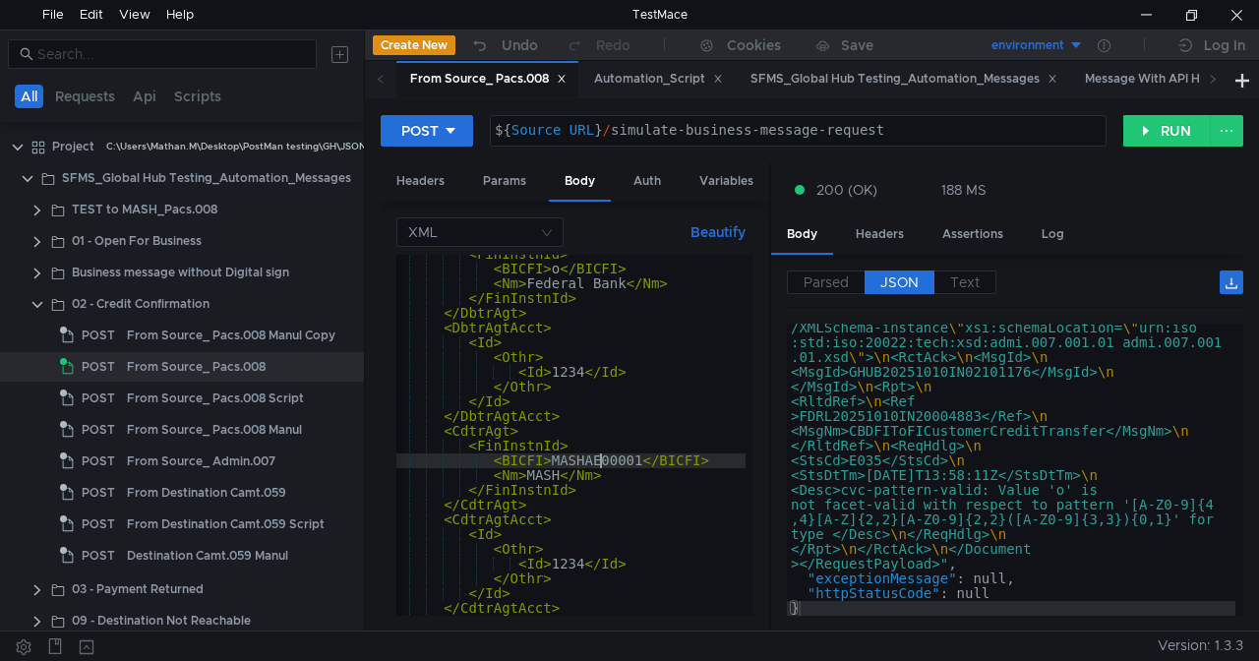
paste textarea "NBADAEAA"
click at [1150, 120] on button "RUN" at bounding box center [1167, 130] width 88 height 31
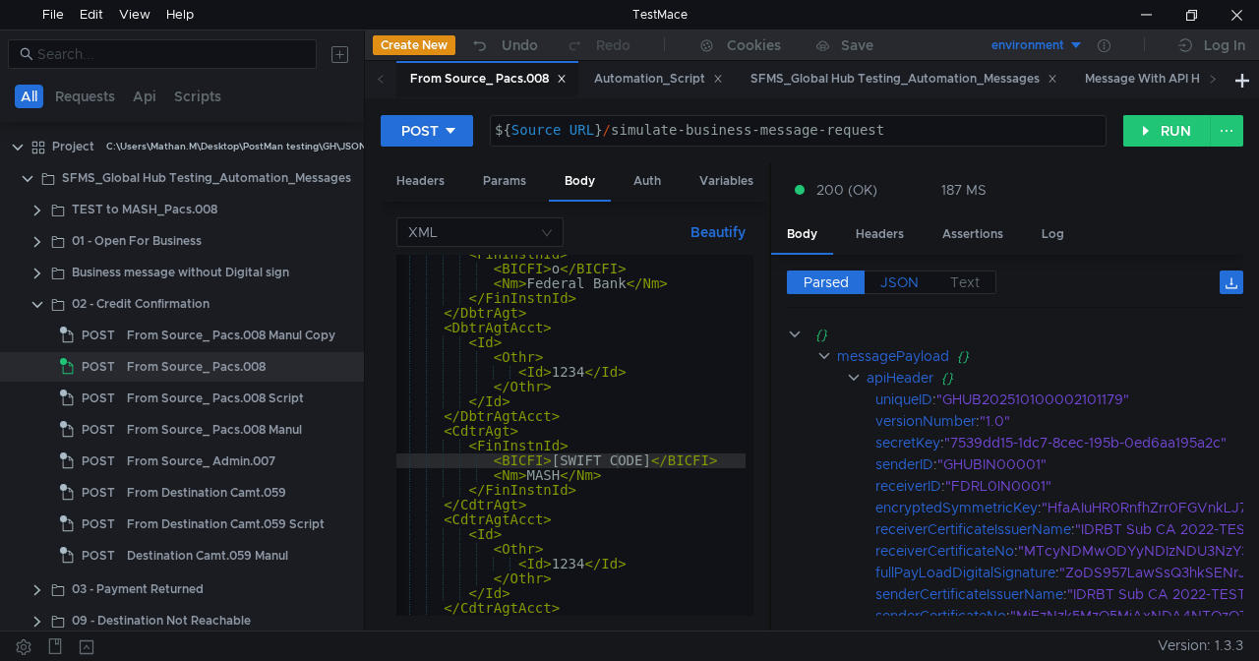
click at [907, 273] on span "JSON" at bounding box center [899, 282] width 38 height 18
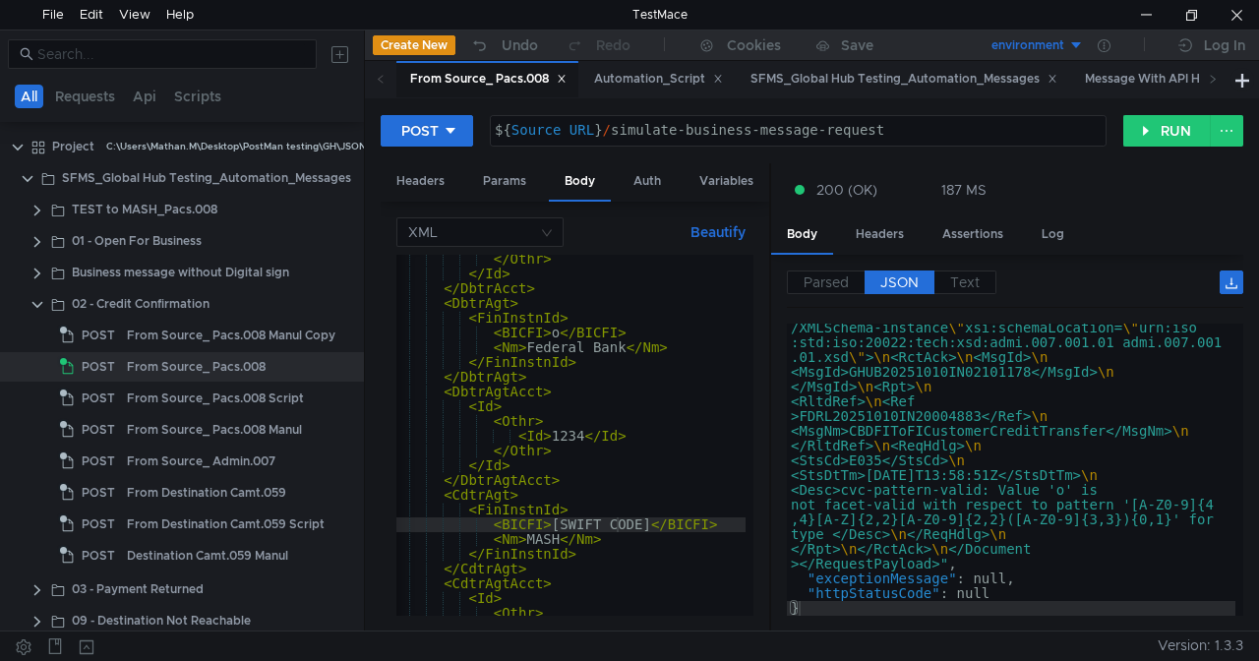
scroll to position [0, 19]
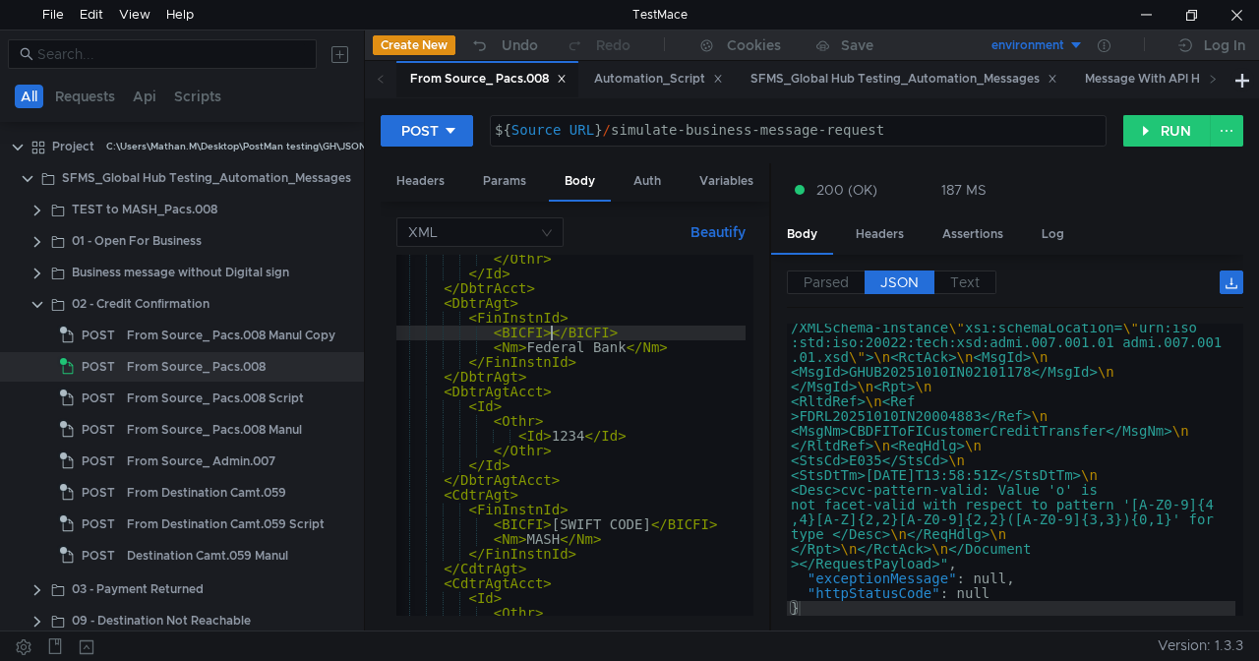
paste textarea "NBADAEAA"
type textarea "<BICFI>NBADAEAA</BICFI>"
click at [1172, 136] on button "RUN" at bounding box center [1167, 130] width 88 height 31
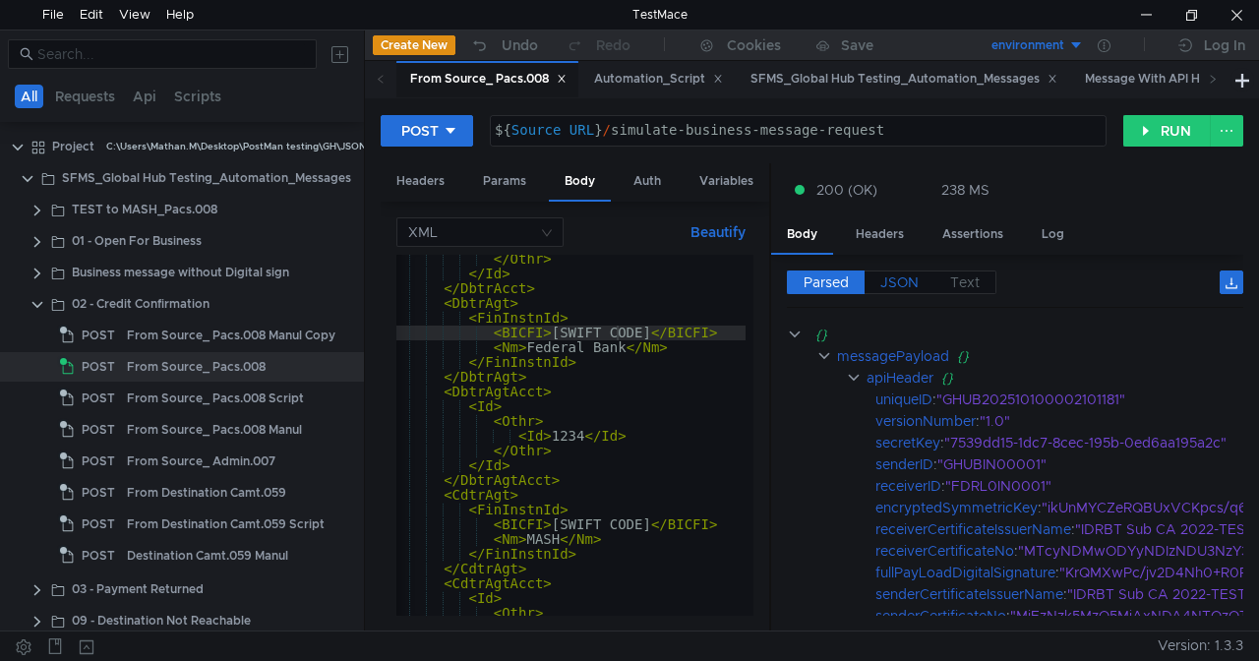
click at [902, 273] on span "JSON" at bounding box center [899, 282] width 38 height 18
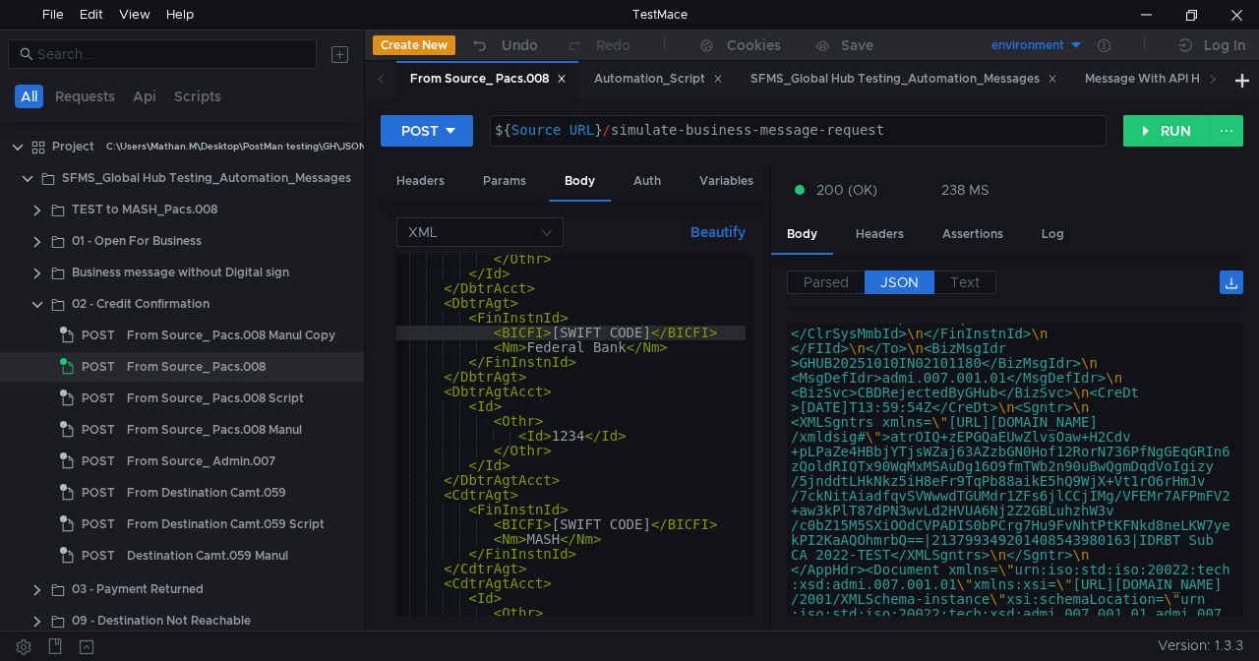
scroll to position [2186, 0]
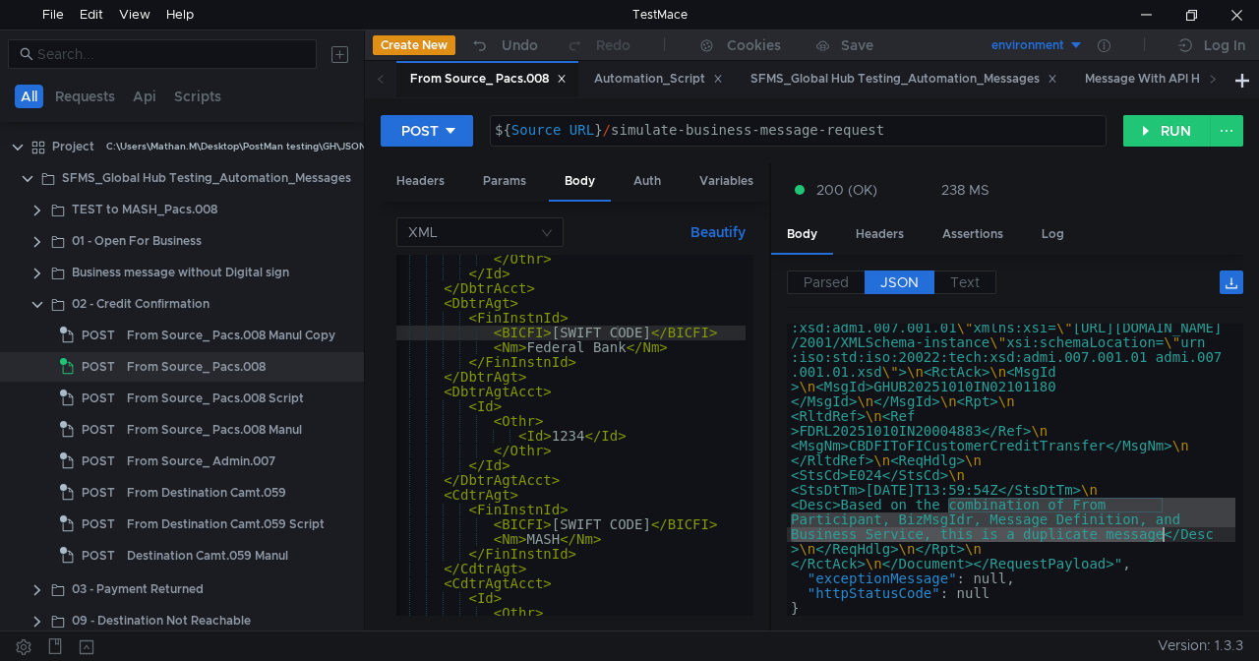
drag, startPoint x: 948, startPoint y: 502, endPoint x: 1163, endPoint y: 535, distance: 217.0
click at [1163, 535] on div ""decryptedString" : "<?xml version= \" 1.1 \" encoding = \" UTF-8 \" ?><Request…" at bounding box center [1011, 370] width 449 height 1015
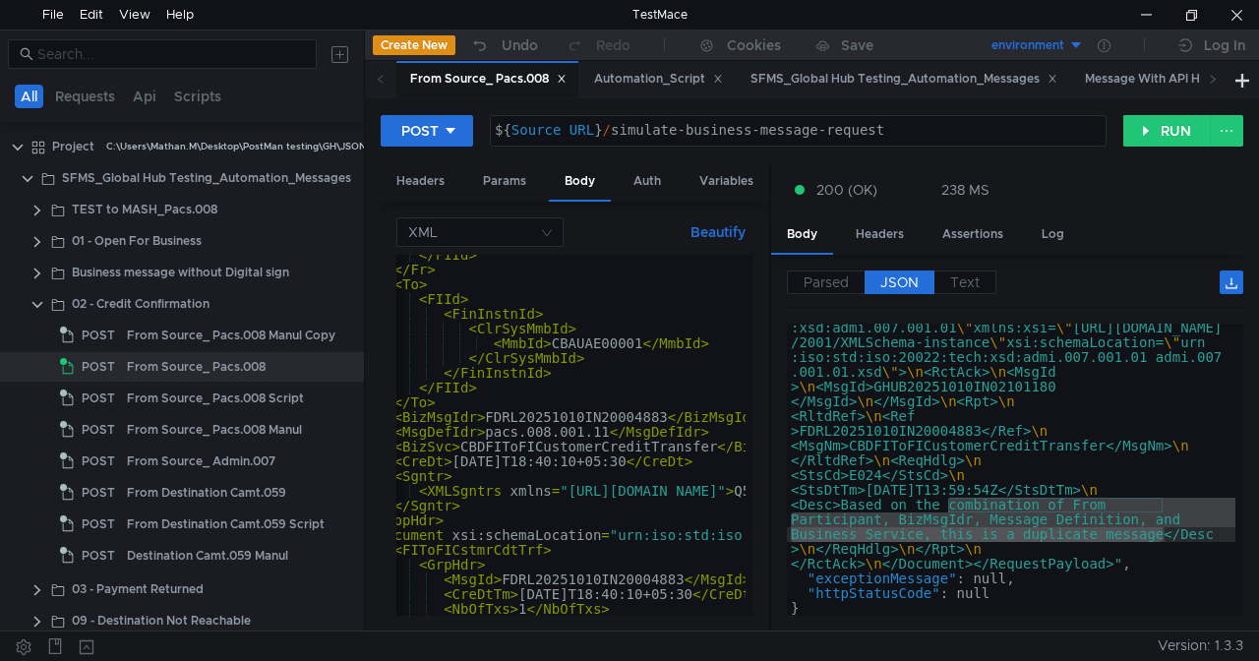
scroll to position [0, 0]
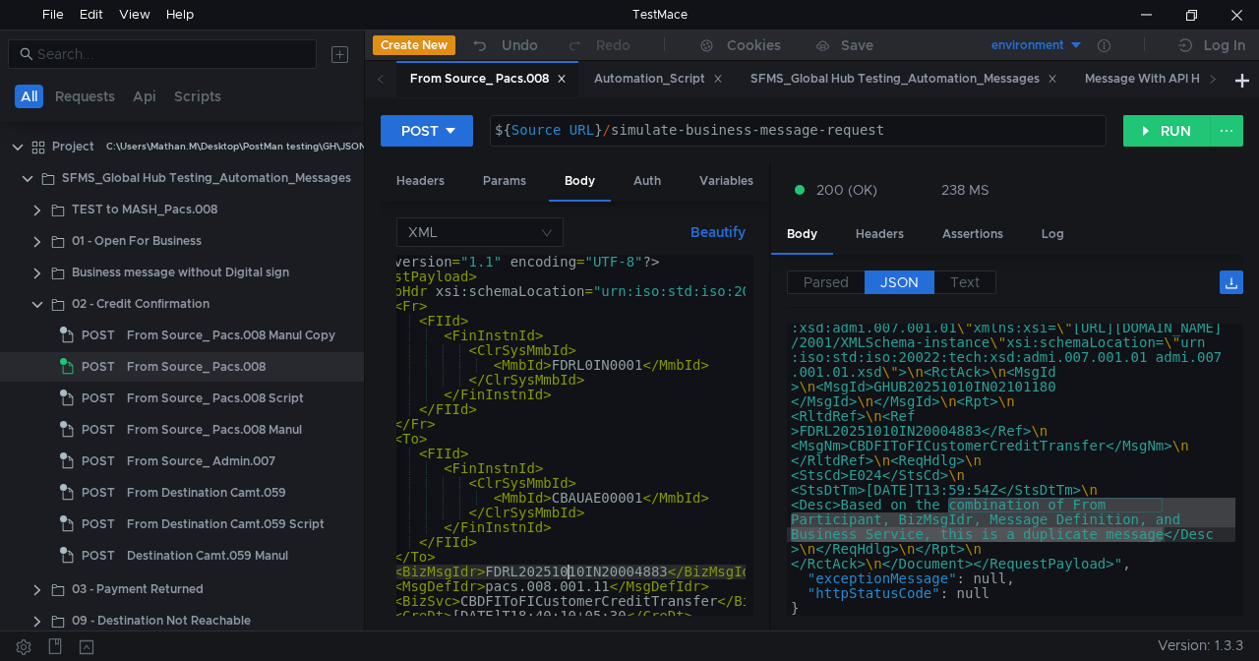
type textarea "<BizMsgIdr>FDRL20251010IN20004883</BizMsgIdr>"
type input "FDRL20251010IN20004883"
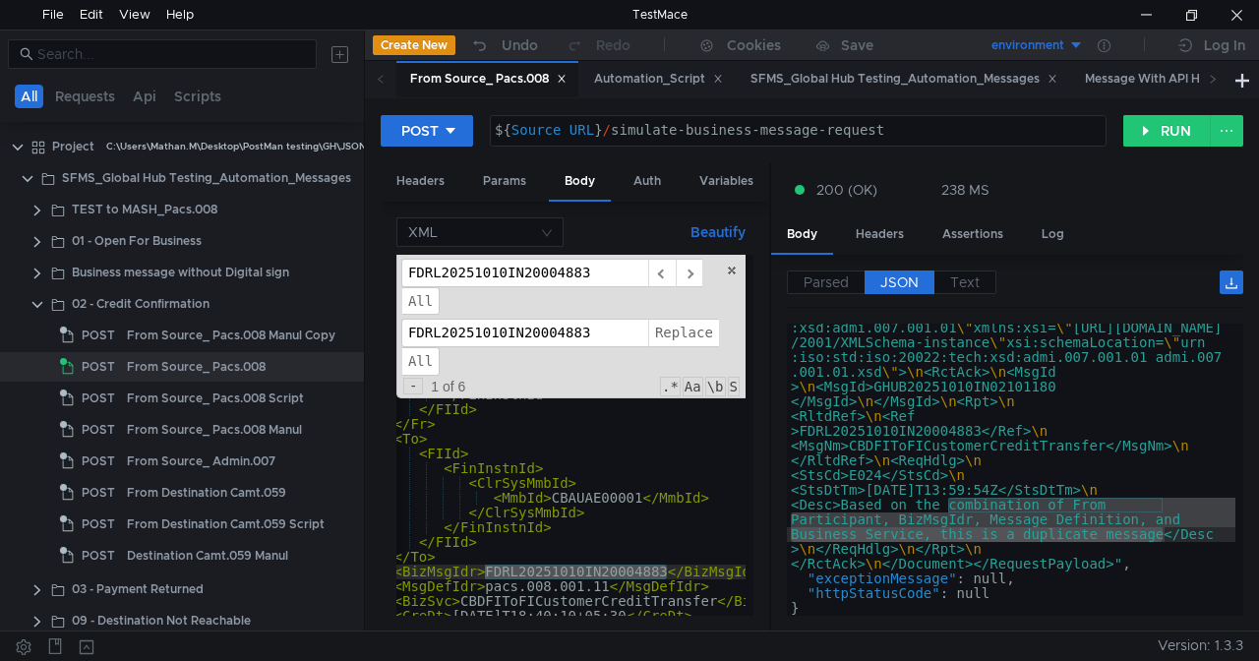
paste input "79"
type input "FDRL20251010IN20004879"
click at [427, 364] on span "All" at bounding box center [420, 361] width 38 height 29
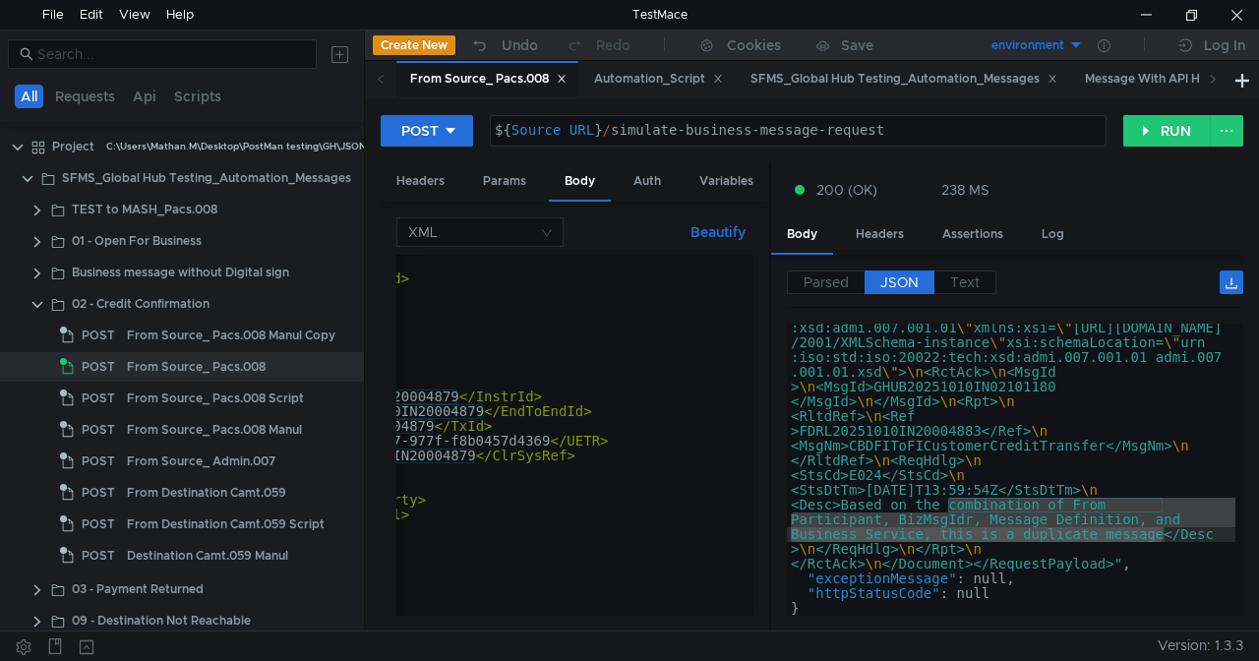
scroll to position [0, 340]
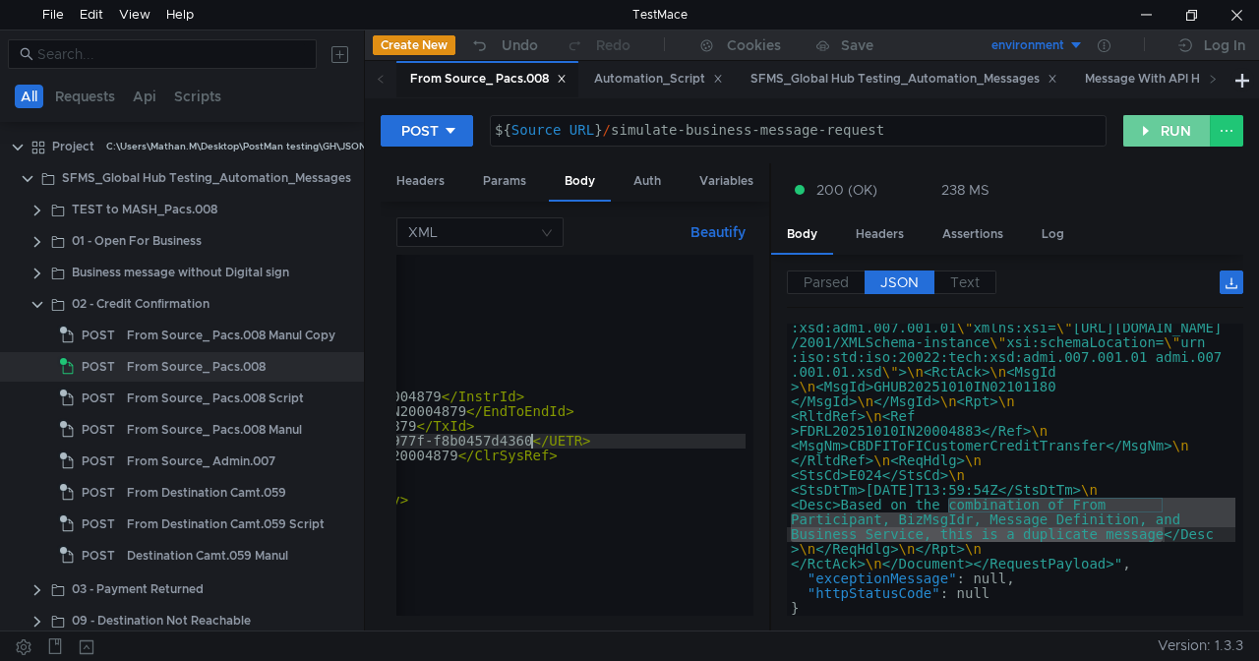
type textarea "<UETR>a247bfc4-71e6-4d77-977f-f8b0457d4360</UETR>"
click at [1156, 134] on button "RUN" at bounding box center [1167, 130] width 88 height 31
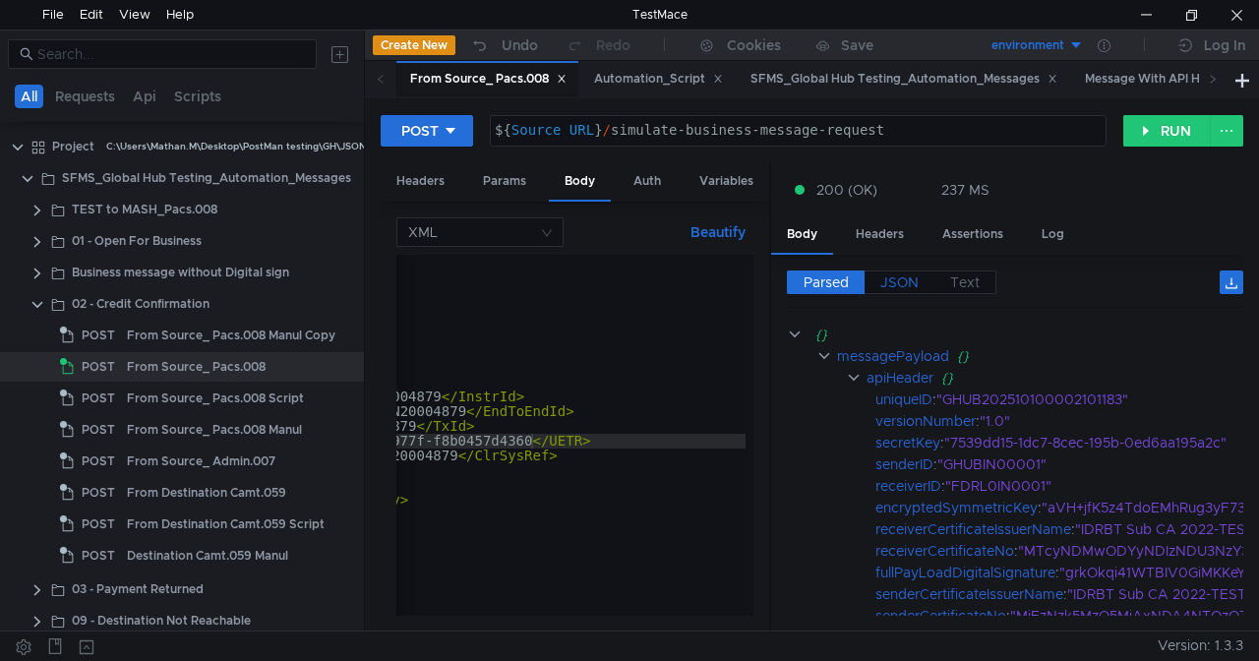
click at [904, 286] on span "JSON" at bounding box center [899, 282] width 38 height 18
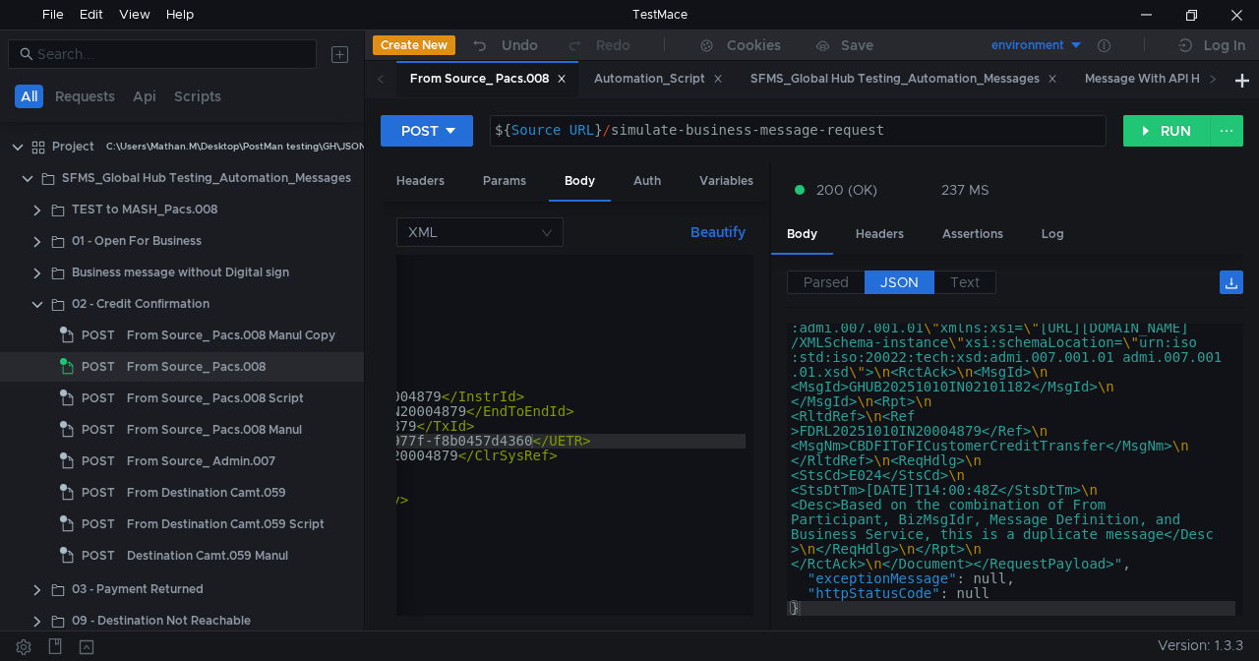
scroll to position [2172, 0]
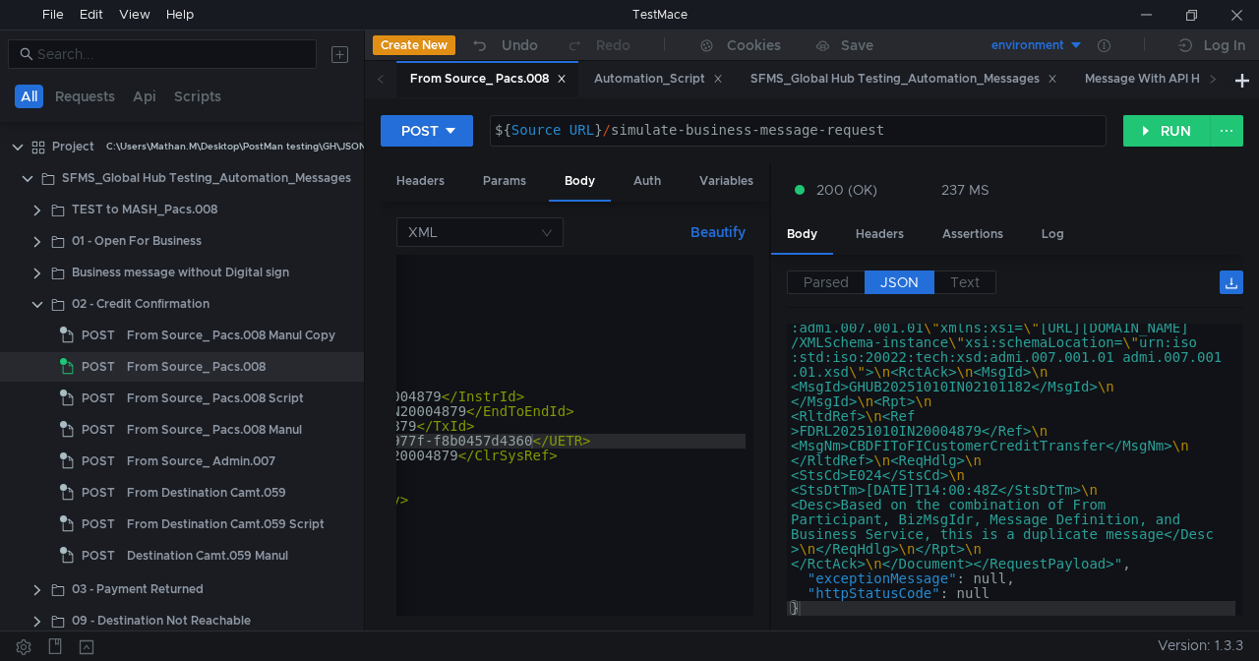
scroll to position [2172, 0]
